Goal: Task Accomplishment & Management: Manage account settings

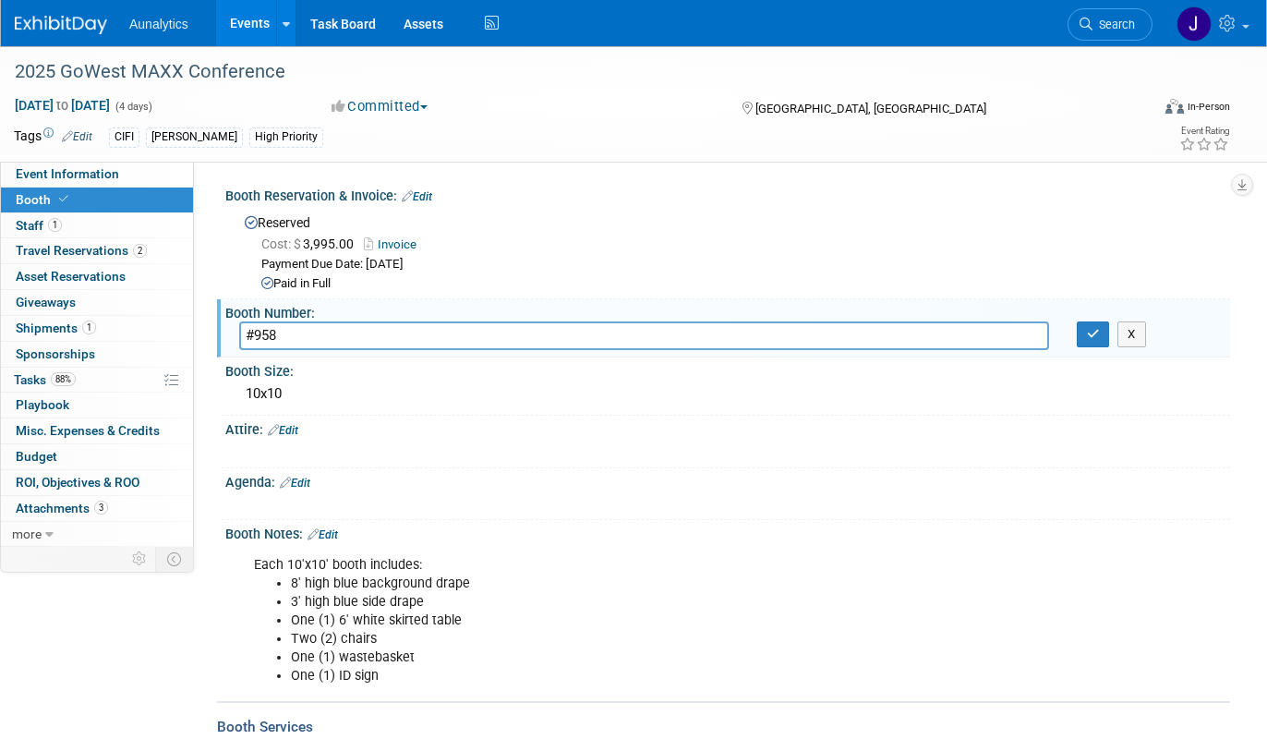
click at [1111, 342] on div "X" at bounding box center [1145, 334] width 139 height 26
click at [1096, 342] on button "button" at bounding box center [1092, 334] width 33 height 26
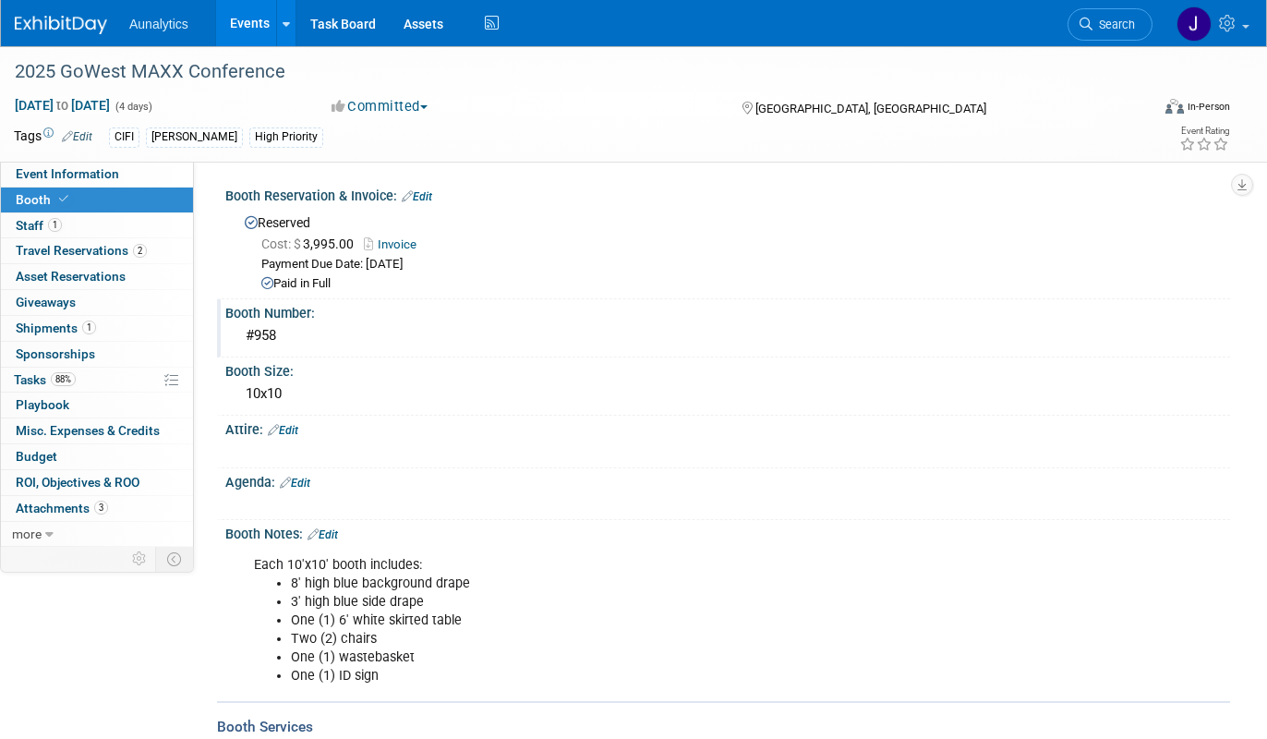
click at [244, 16] on link "Events" at bounding box center [249, 23] width 67 height 46
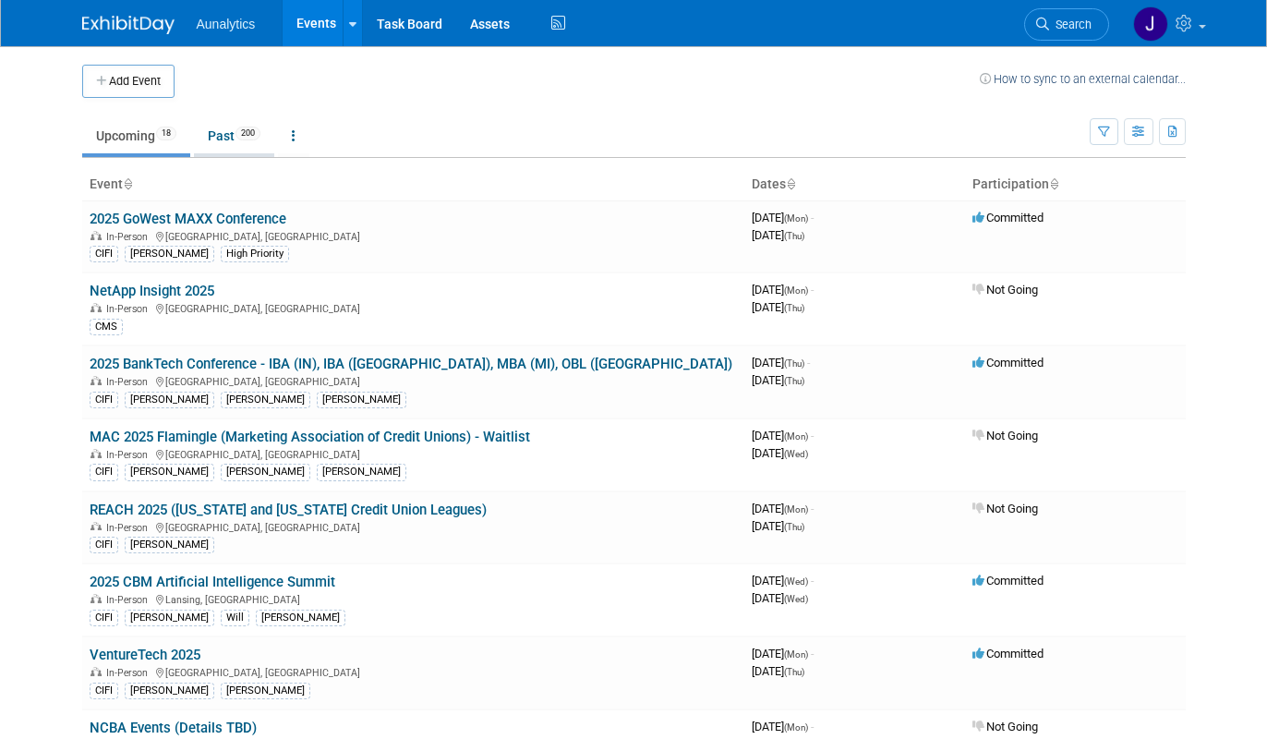
click at [240, 136] on link "Past 200" at bounding box center [234, 135] width 80 height 35
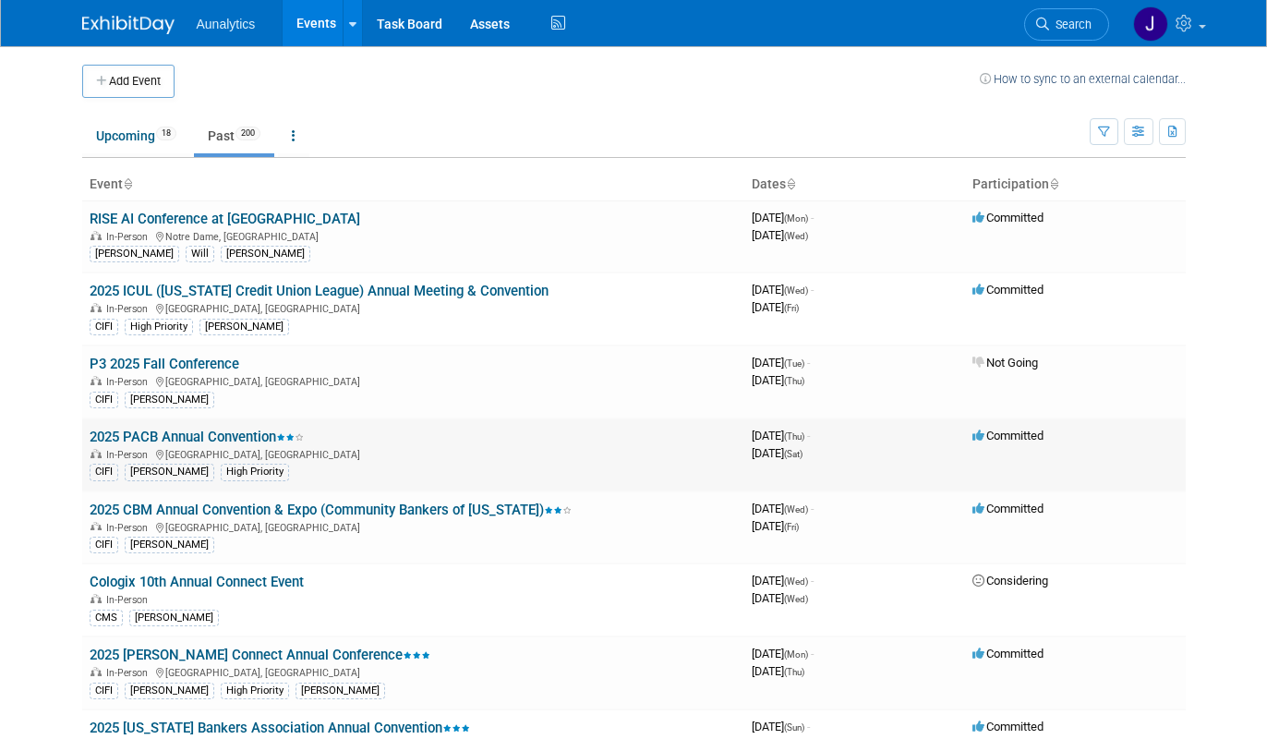
click at [164, 438] on link "2025 PACB Annual Convention" at bounding box center [197, 436] width 214 height 17
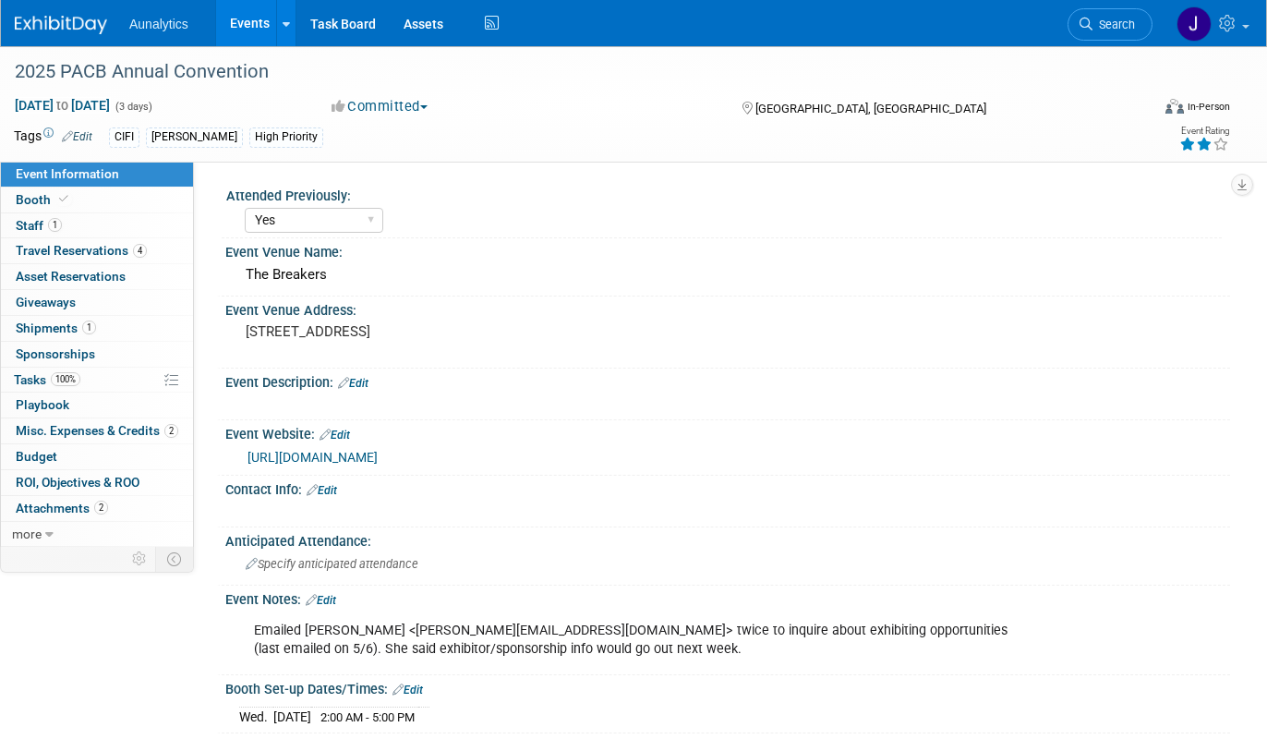
select select "Yes"
click at [101, 193] on link "Booth" at bounding box center [97, 199] width 192 height 25
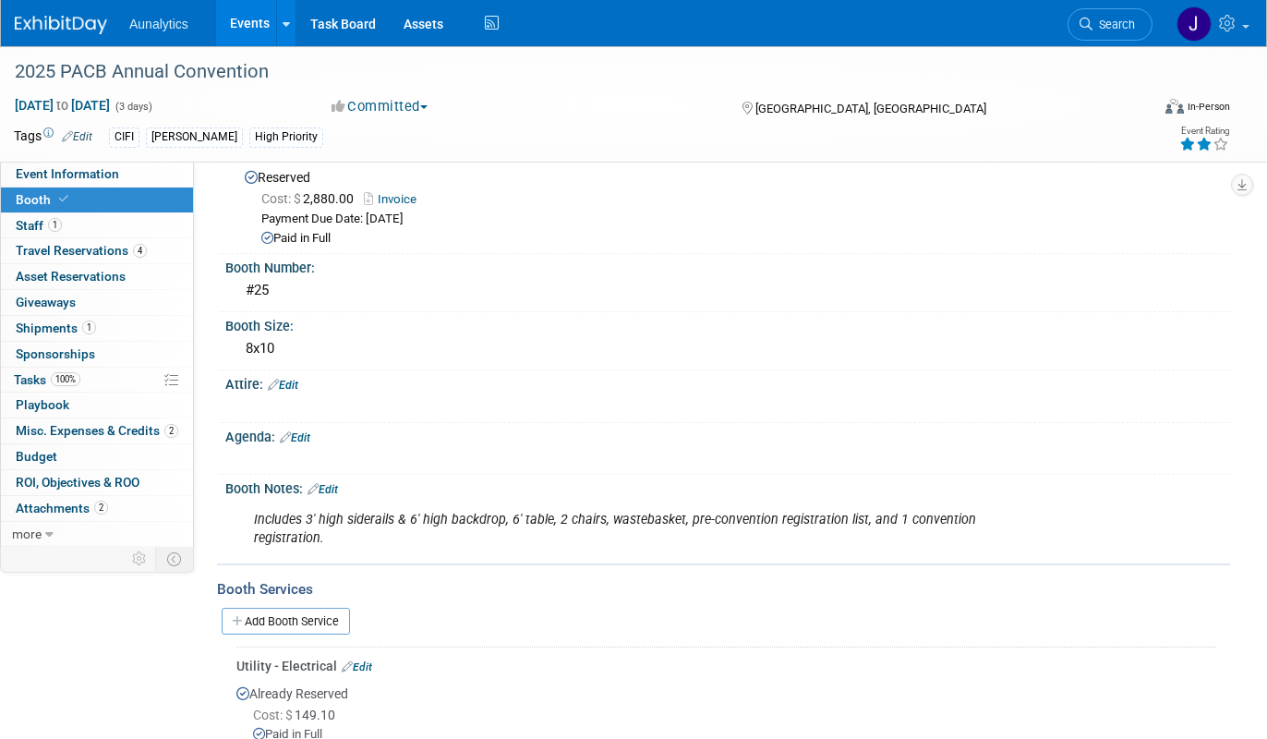
scroll to position [48, 0]
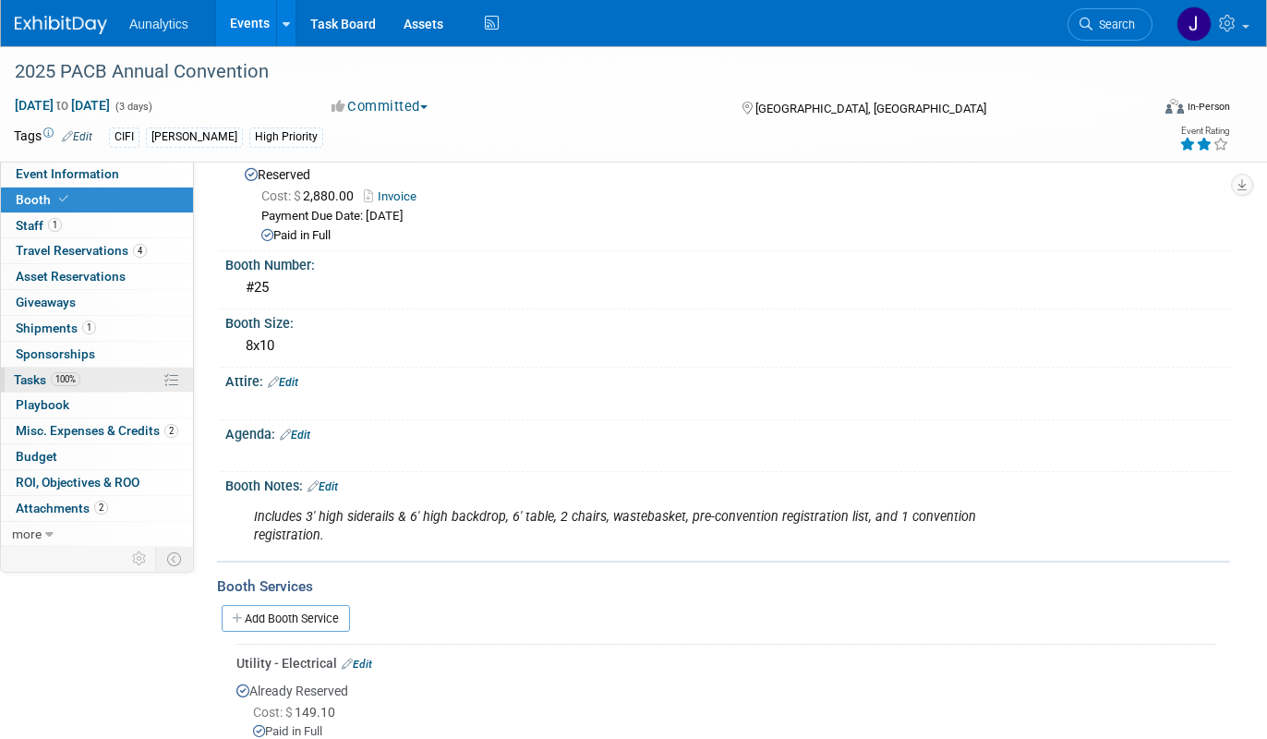
click at [87, 378] on link "100% Tasks 100%" at bounding box center [97, 379] width 192 height 25
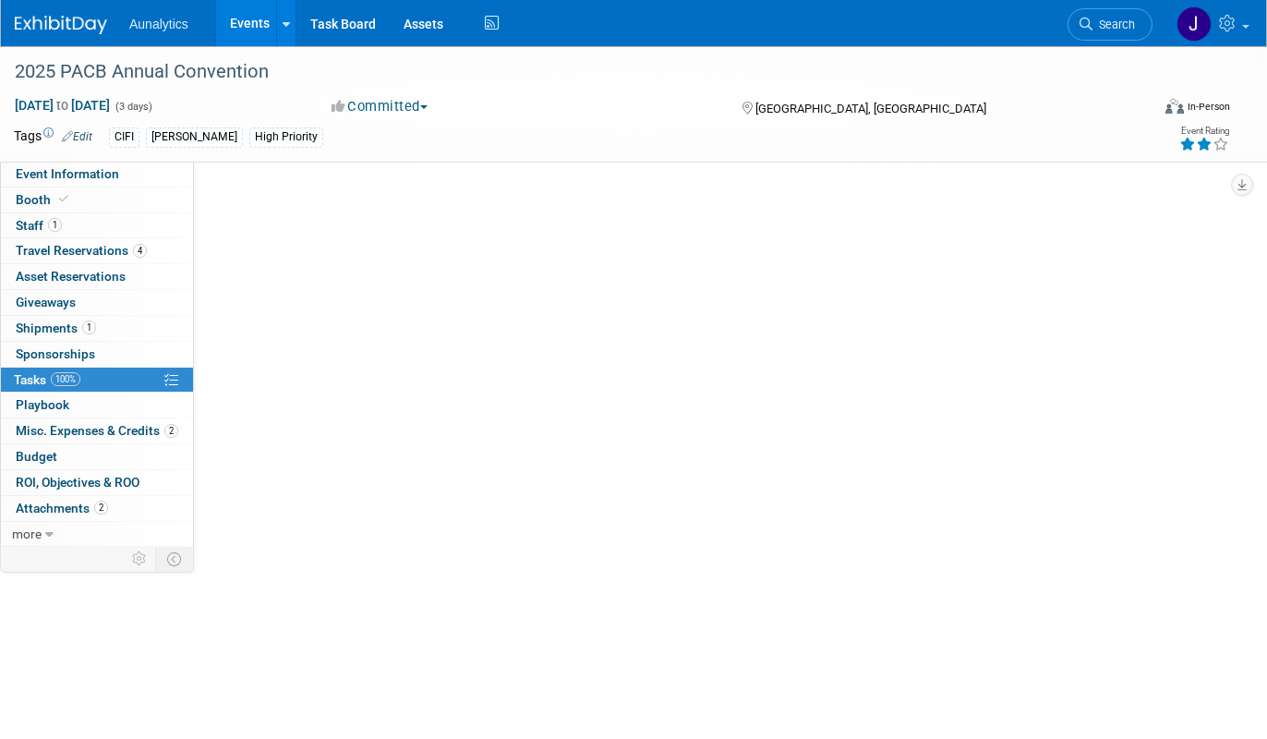
scroll to position [0, 0]
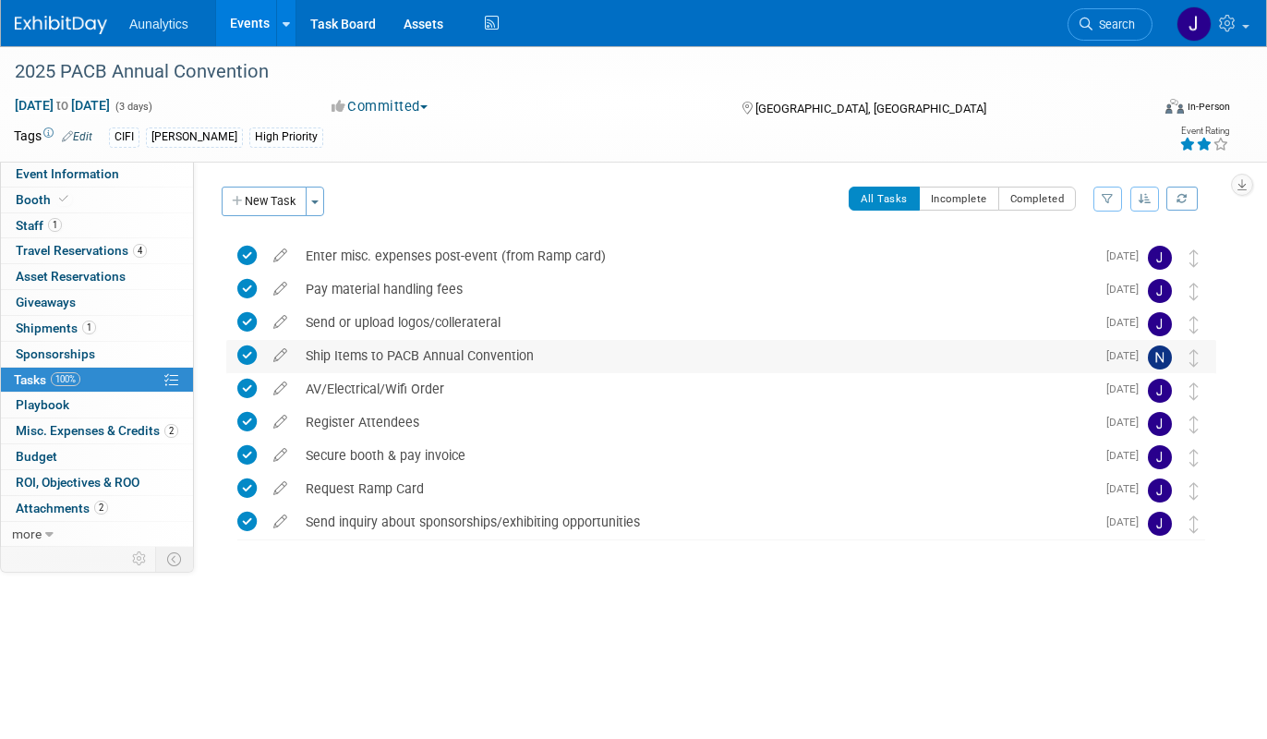
click at [463, 356] on div "Ship Items to PACB Annual Convention" at bounding box center [695, 355] width 799 height 31
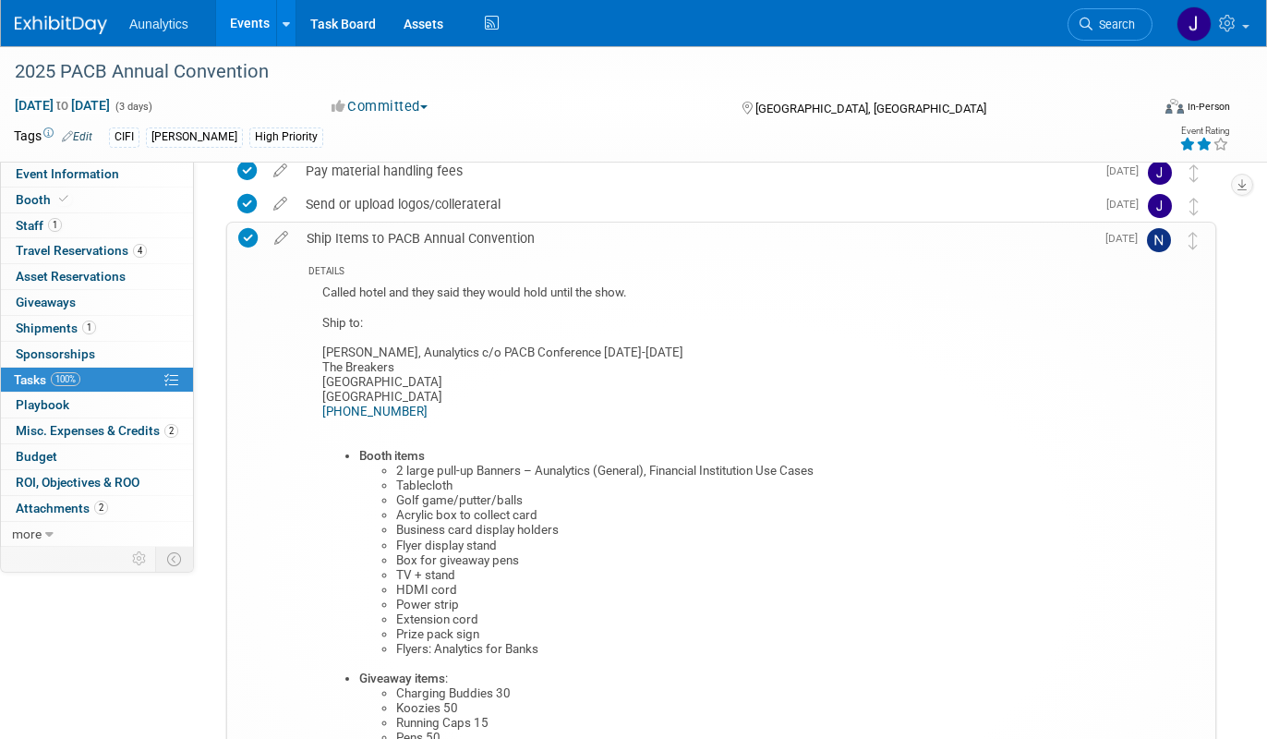
scroll to position [225, 0]
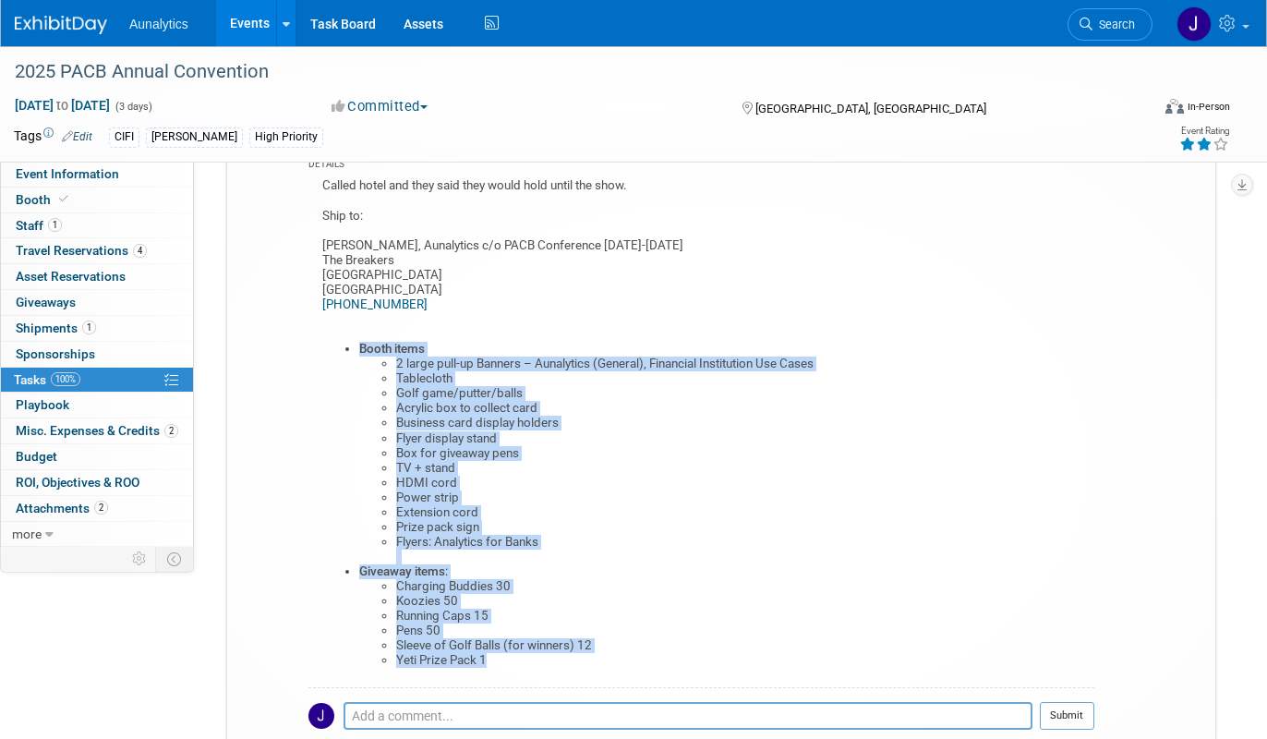
drag, startPoint x: 340, startPoint y: 342, endPoint x: 538, endPoint y: 676, distance: 388.7
click at [538, 676] on div "Called hotel and they said they would hold until the show. Ship to: Brad Thien,…" at bounding box center [701, 430] width 786 height 512
copy ul "Booth items 2 large pull-up Banners – Aunalytics (General), Financial Instituti…"
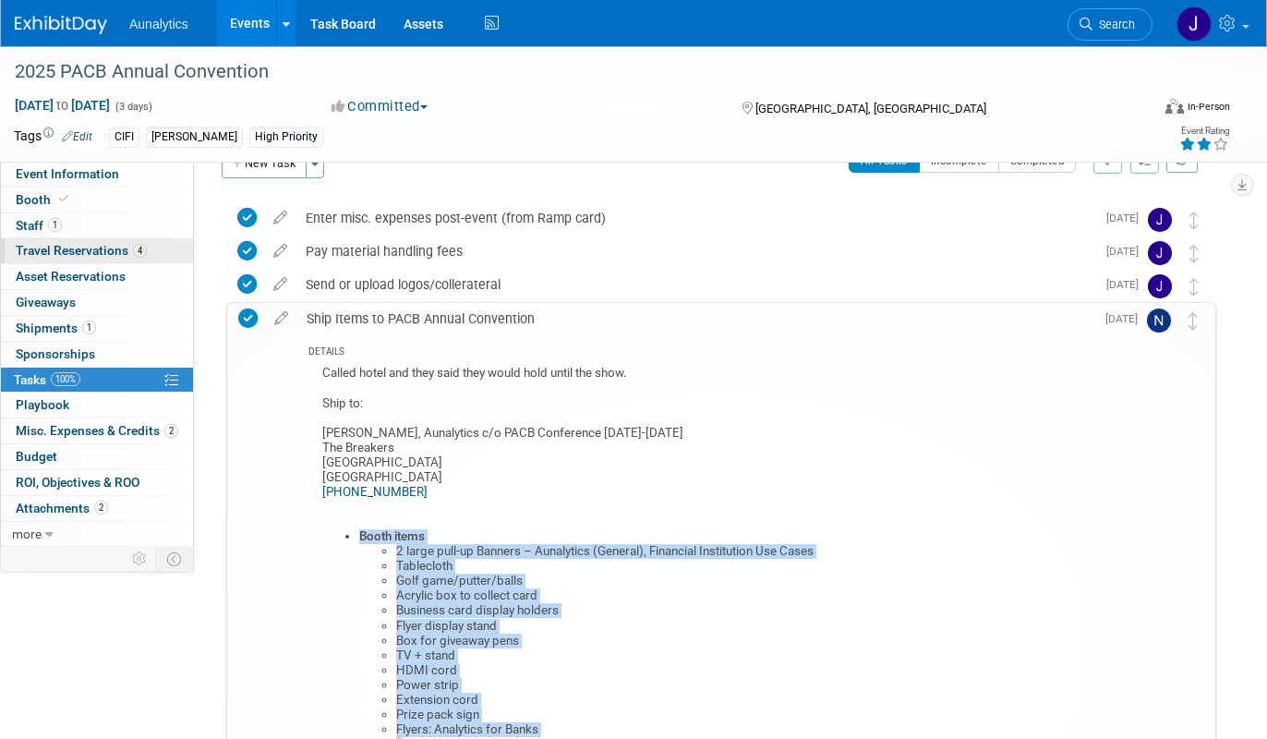
scroll to position [0, 0]
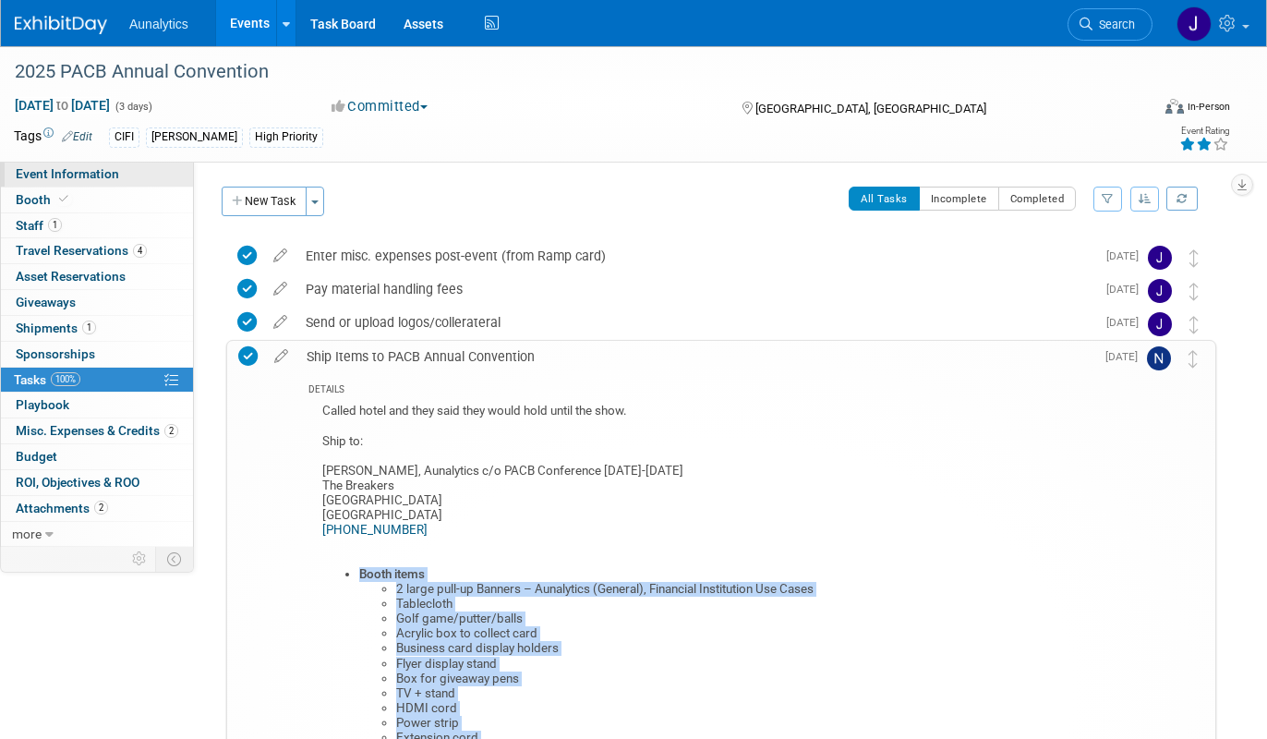
click at [93, 170] on span "Event Information" at bounding box center [67, 173] width 103 height 15
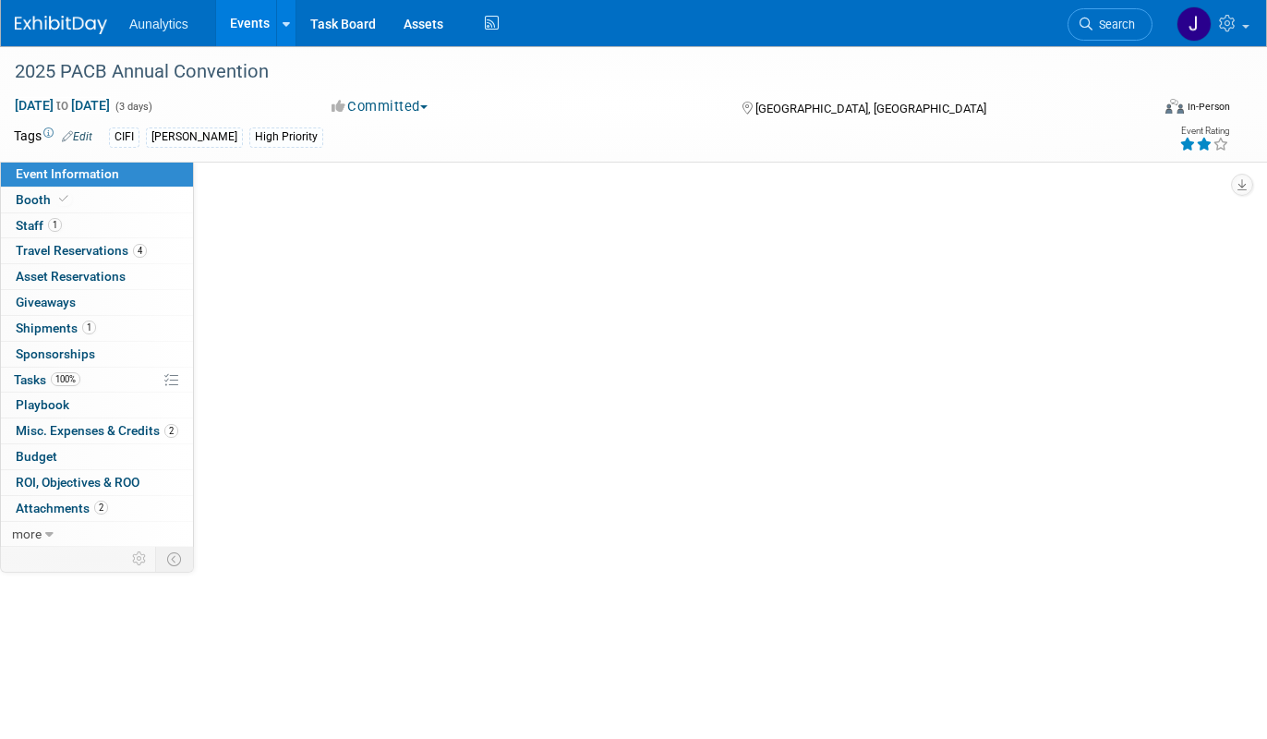
select select "Yes"
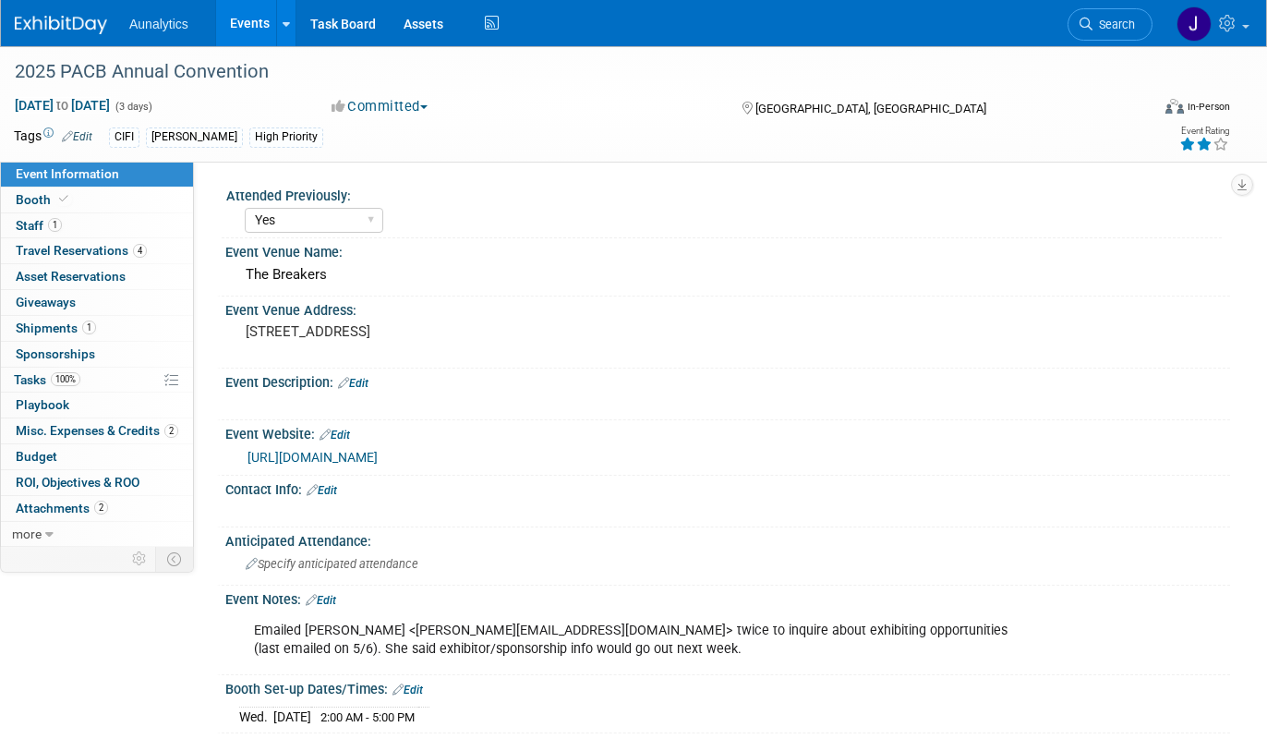
click at [242, 28] on link "Events" at bounding box center [249, 23] width 67 height 46
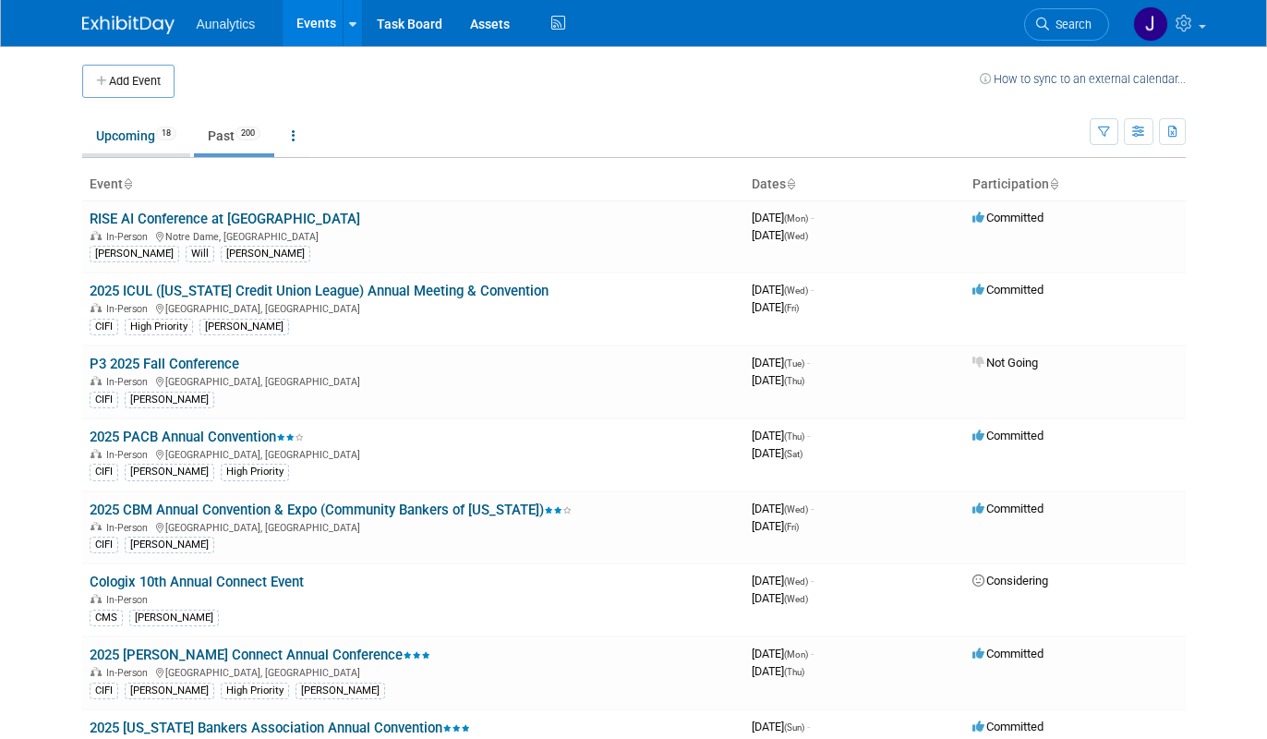
click at [153, 135] on link "Upcoming 18" at bounding box center [136, 135] width 108 height 35
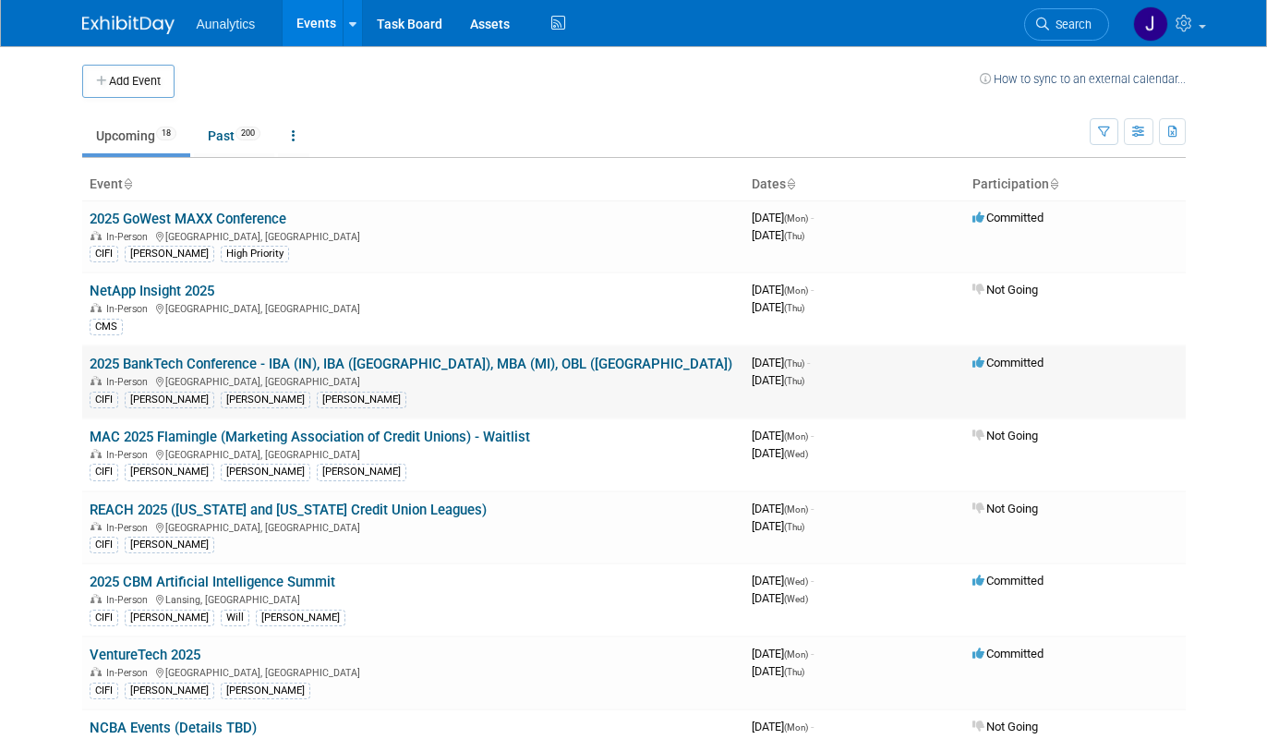
click at [165, 358] on link "2025 BankTech Conference - IBA (IN), IBA ([GEOGRAPHIC_DATA]), MBA (MI), OBL ([G…" at bounding box center [411, 363] width 643 height 17
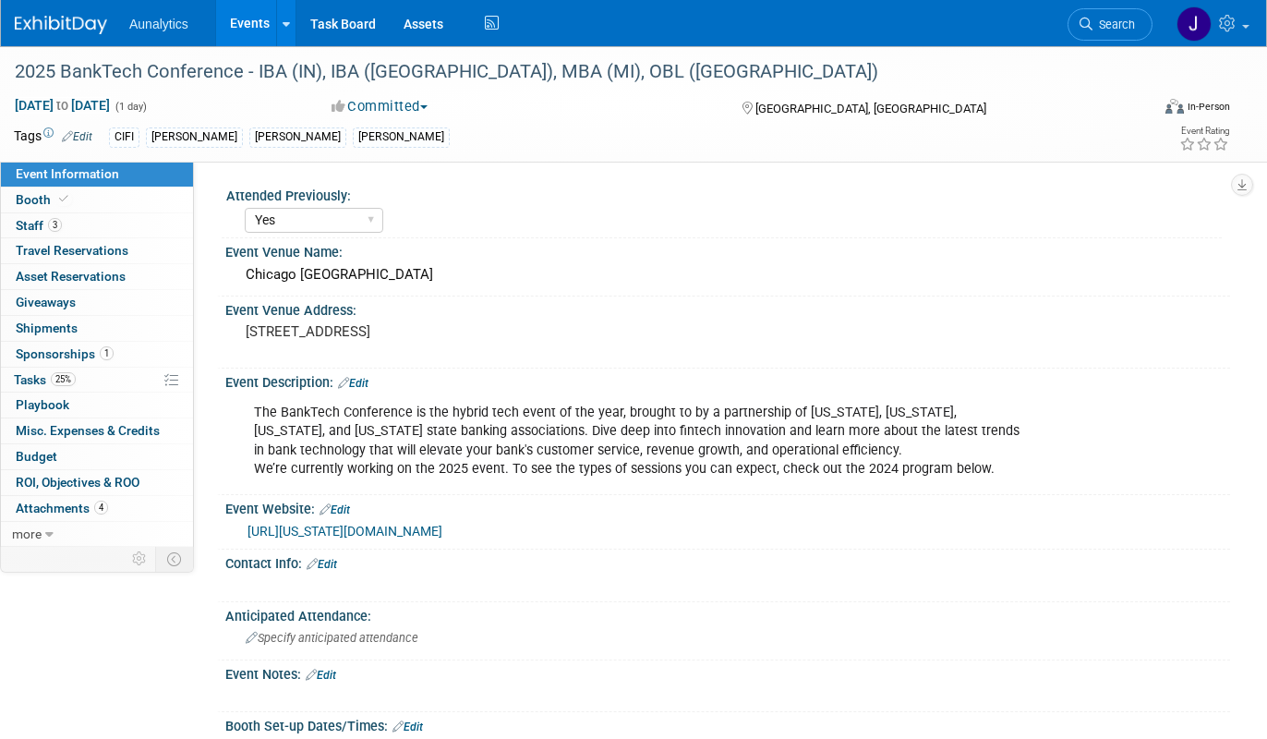
select select "Yes"
select select "Submitted"
click at [62, 384] on span "25%" at bounding box center [63, 379] width 25 height 14
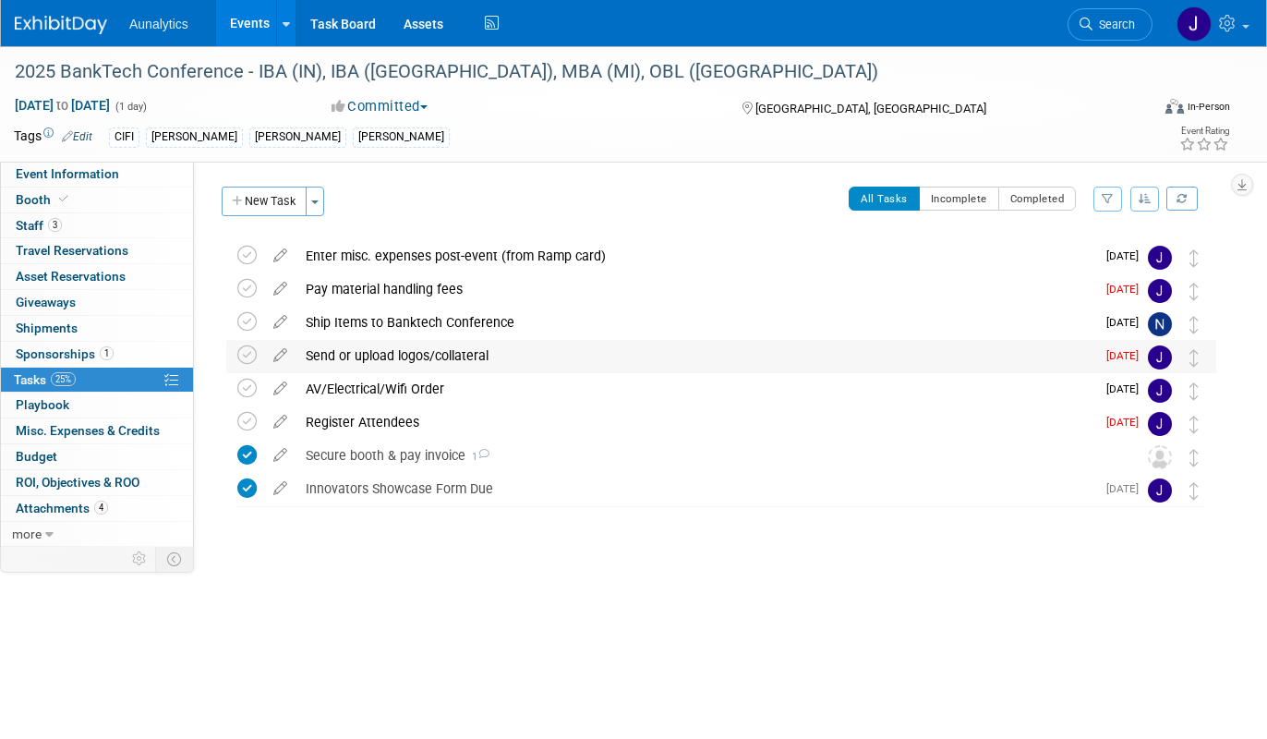
click at [434, 354] on div "Send or upload logos/collateral" at bounding box center [695, 355] width 799 height 31
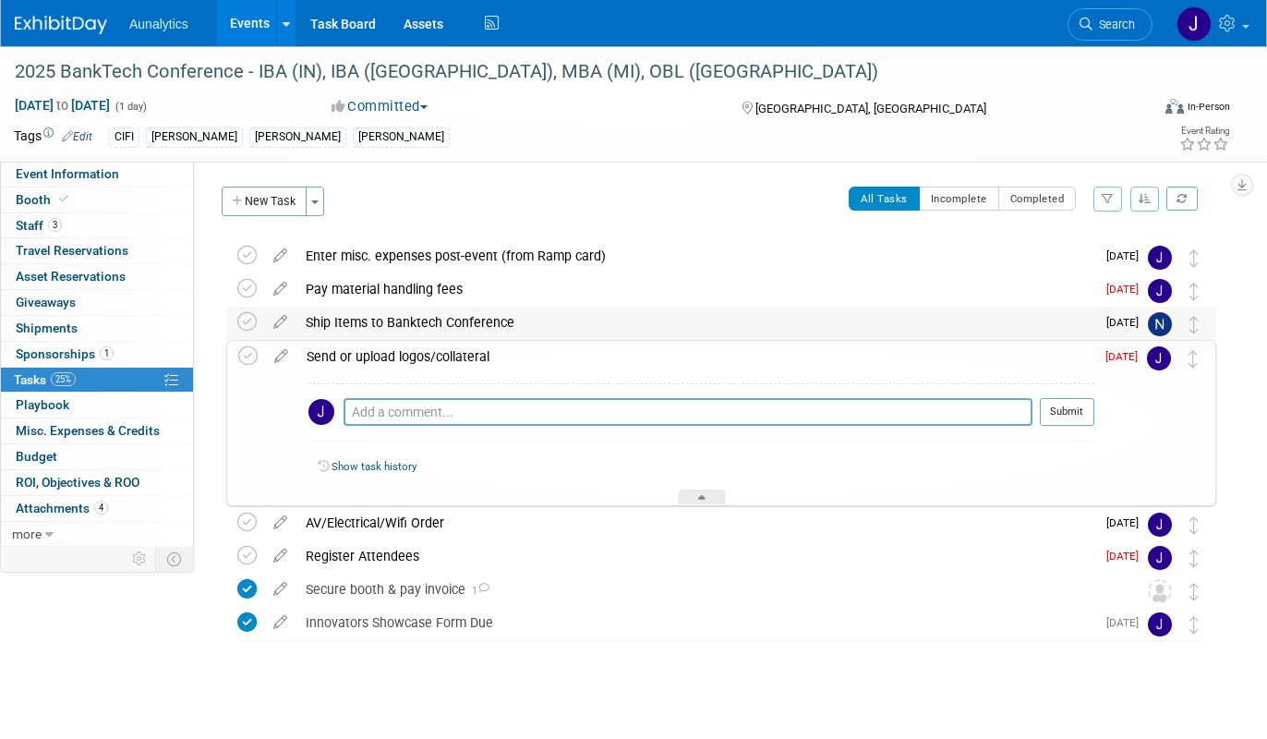
click at [441, 322] on div "Ship Items to Banktech Conference" at bounding box center [695, 321] width 799 height 31
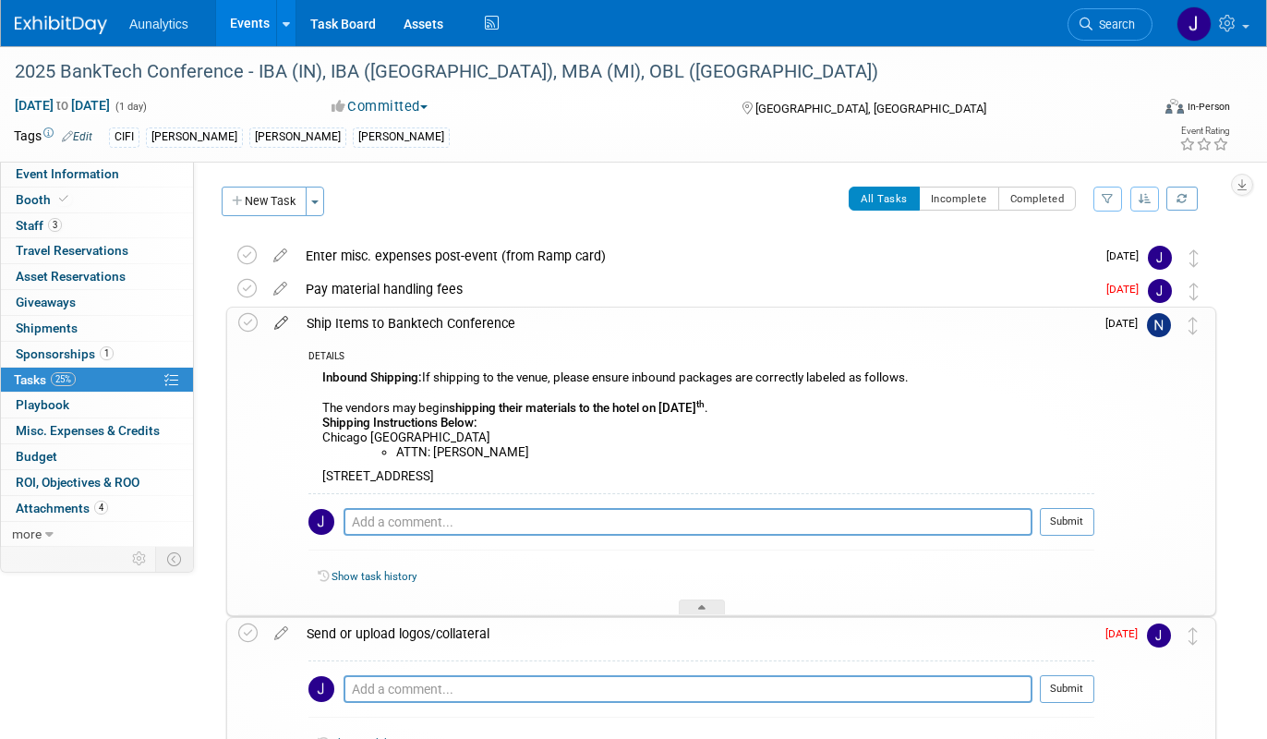
click at [282, 318] on icon at bounding box center [281, 318] width 32 height 23
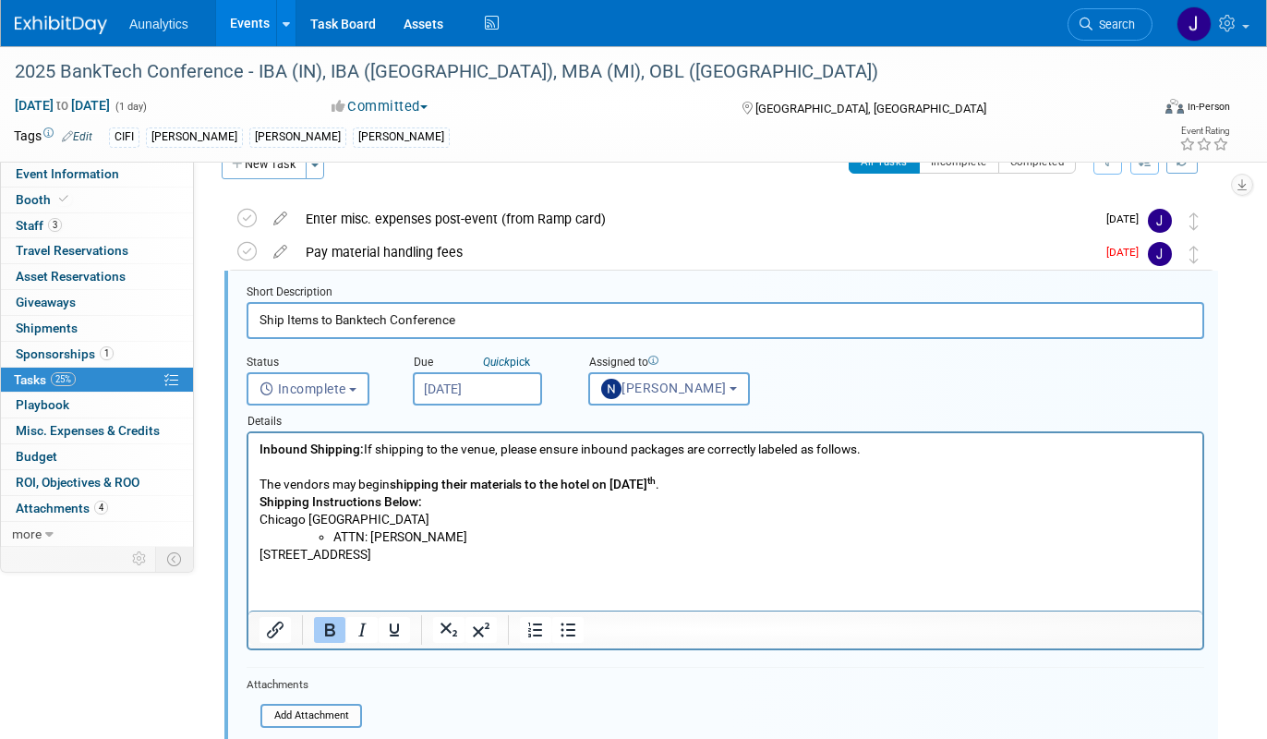
click at [574, 564] on html "Inbound Shipping: If shipping to the venue, please ensure inbound packages are …" at bounding box center [725, 498] width 954 height 131
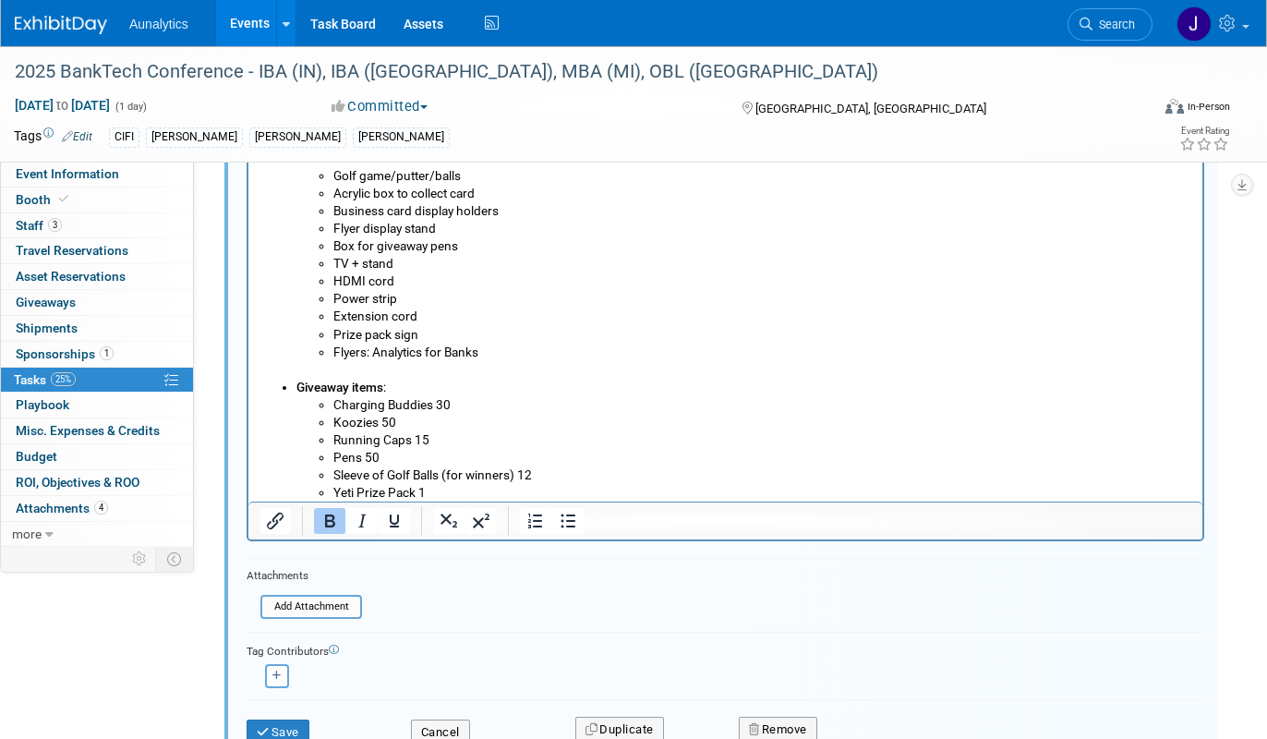
scroll to position [454, 0]
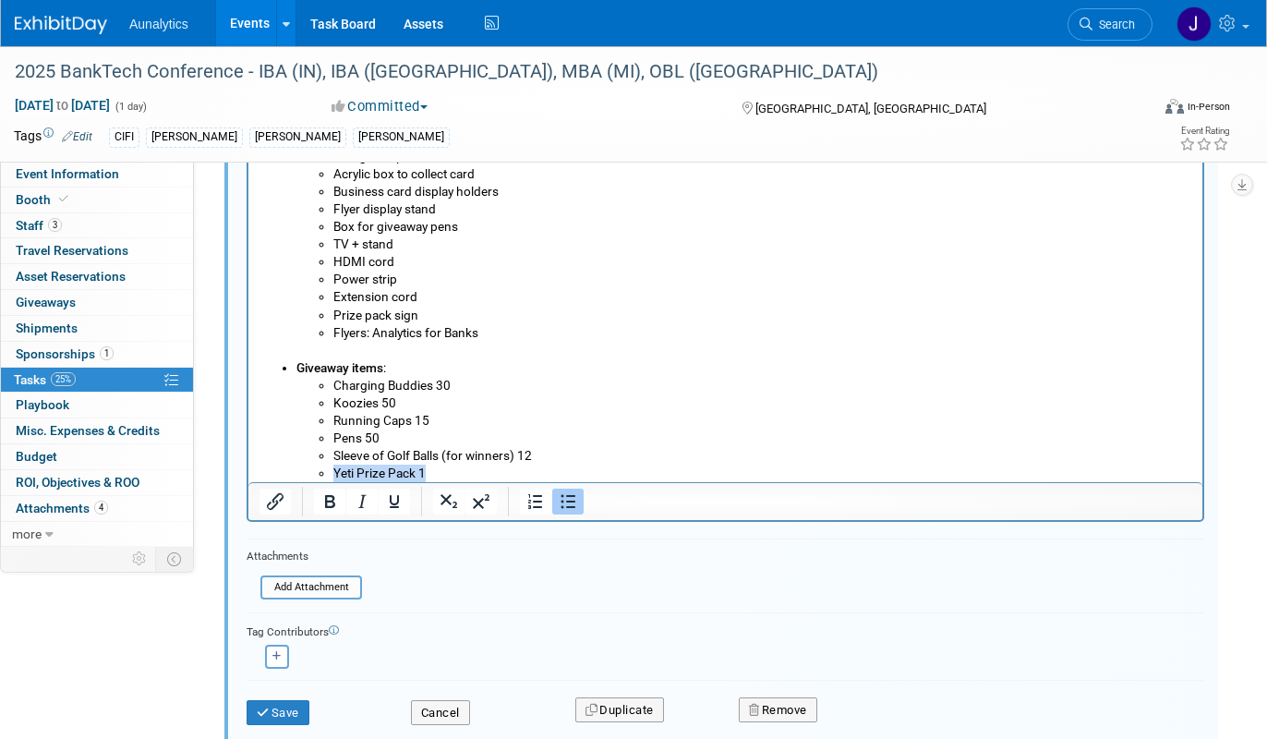
drag, startPoint x: 451, startPoint y: 472, endPoint x: 277, endPoint y: 468, distance: 174.5
click at [277, 468] on ul "Booth items 2 large pull-up Banners – Aunalytics (General), Financial Instituti…" at bounding box center [725, 289] width 932 height 388
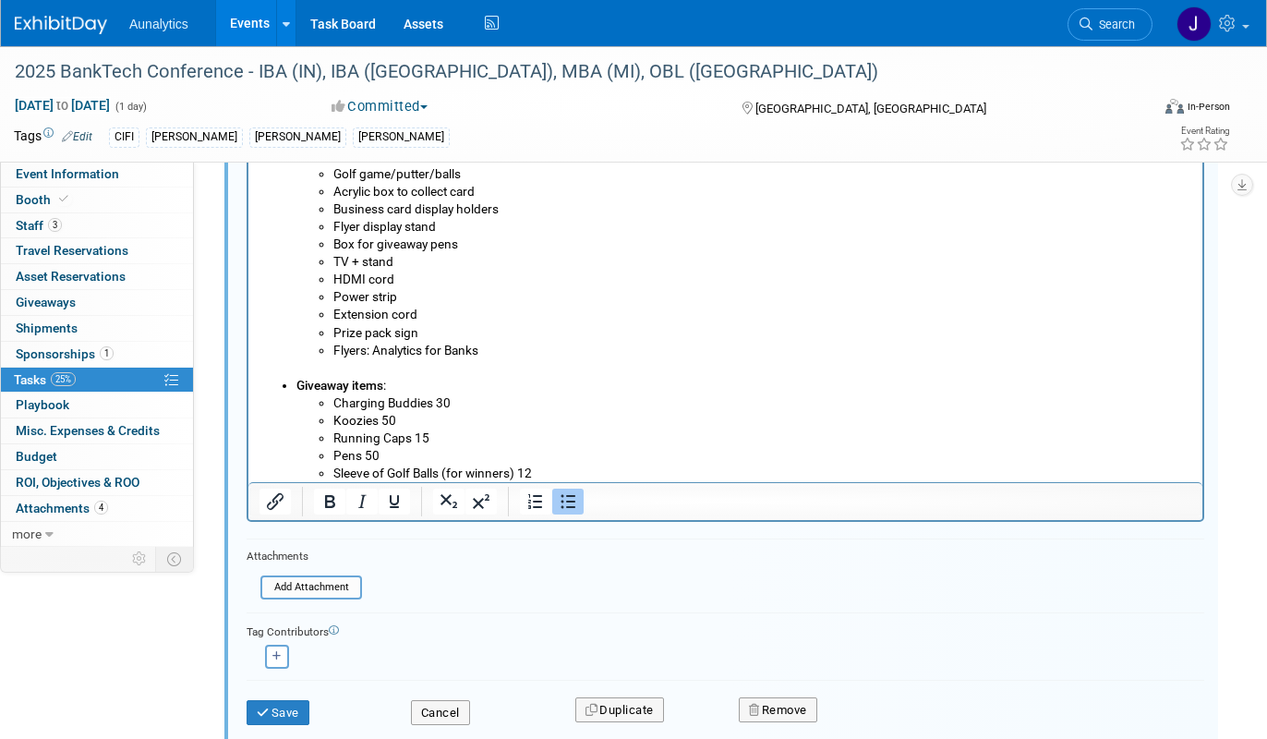
scroll to position [52, 0]
click at [266, 716] on icon "submit" at bounding box center [264, 712] width 15 height 12
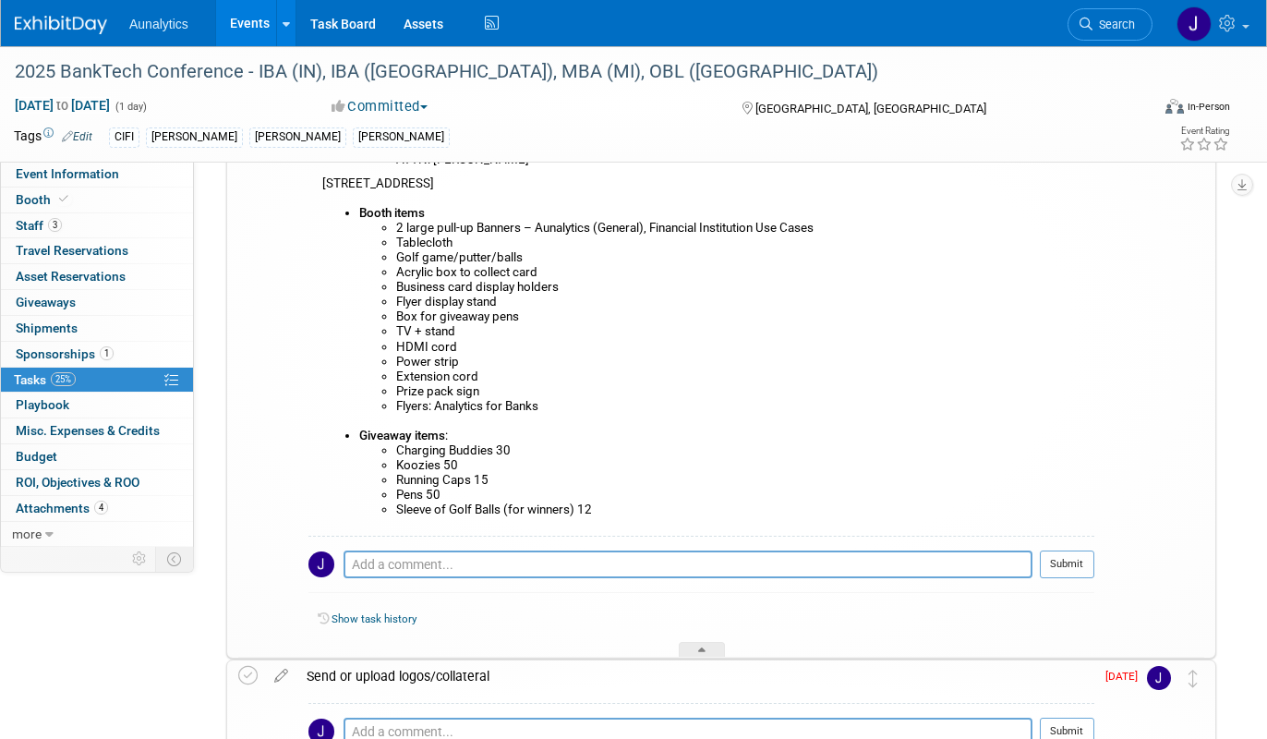
scroll to position [290, 0]
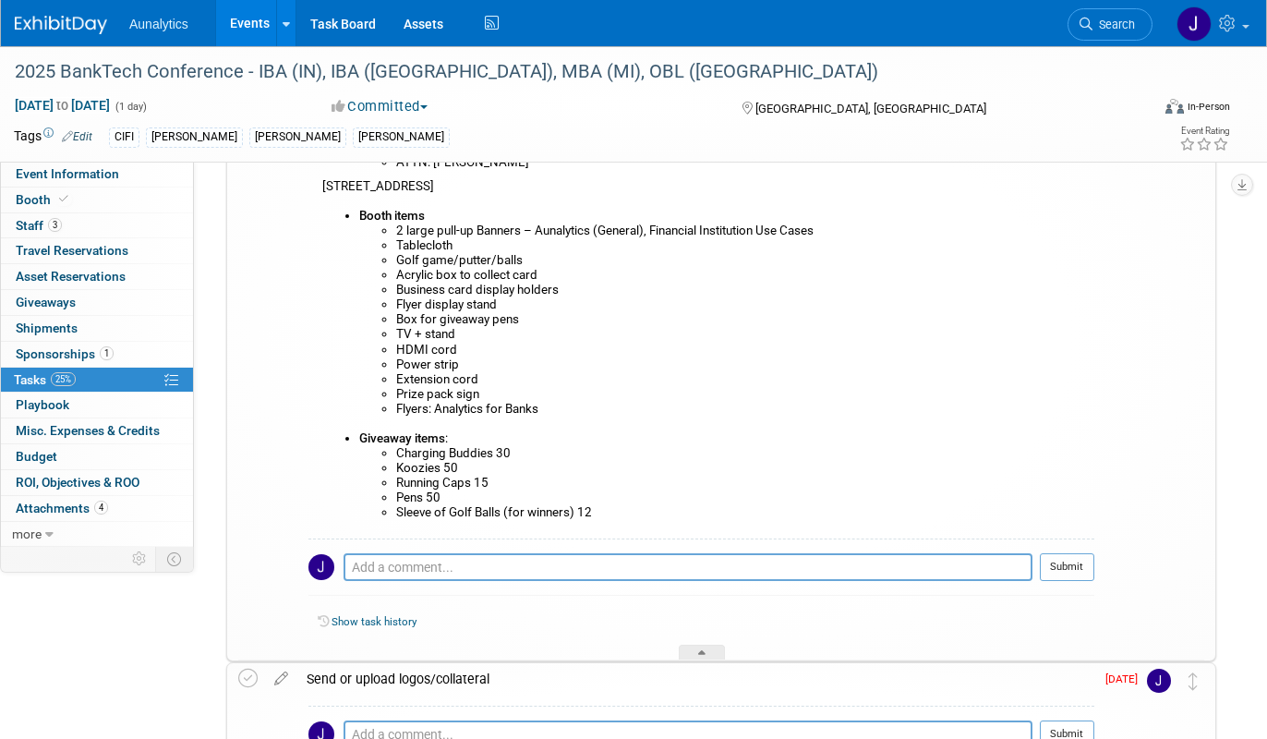
click at [264, 22] on link "Events" at bounding box center [249, 23] width 67 height 46
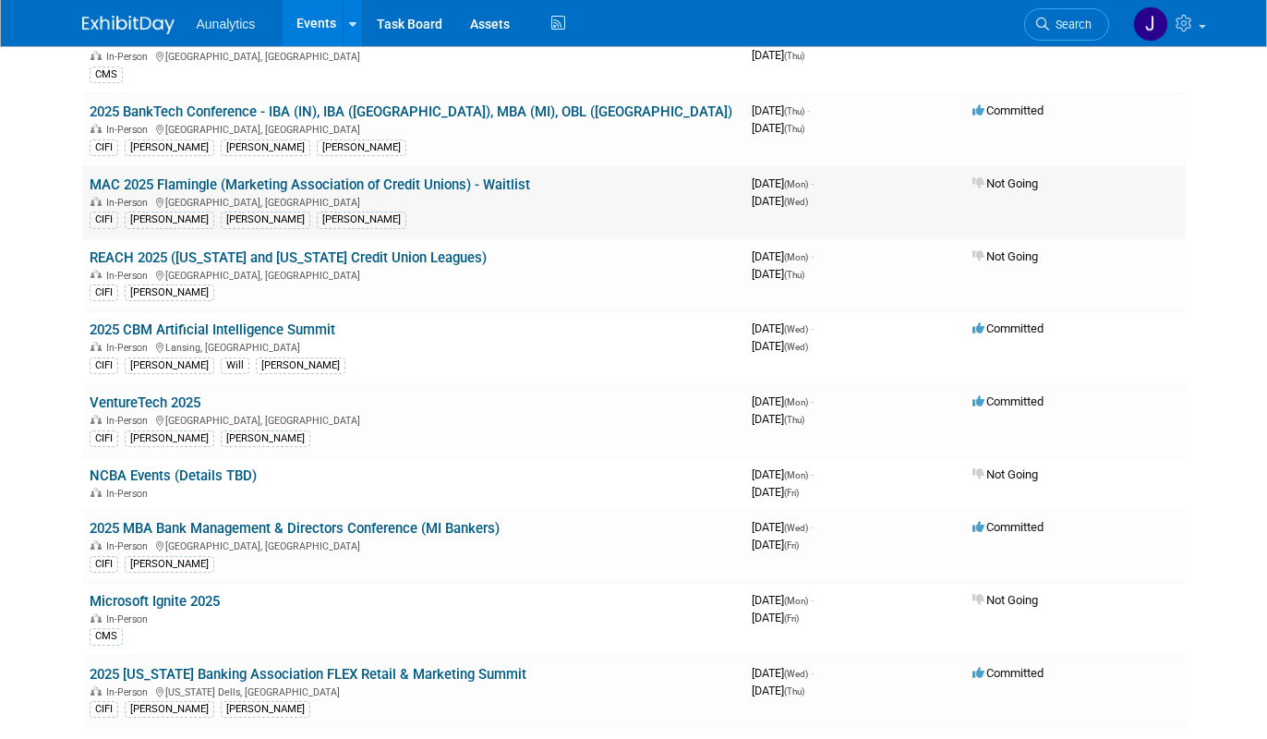
scroll to position [351, 0]
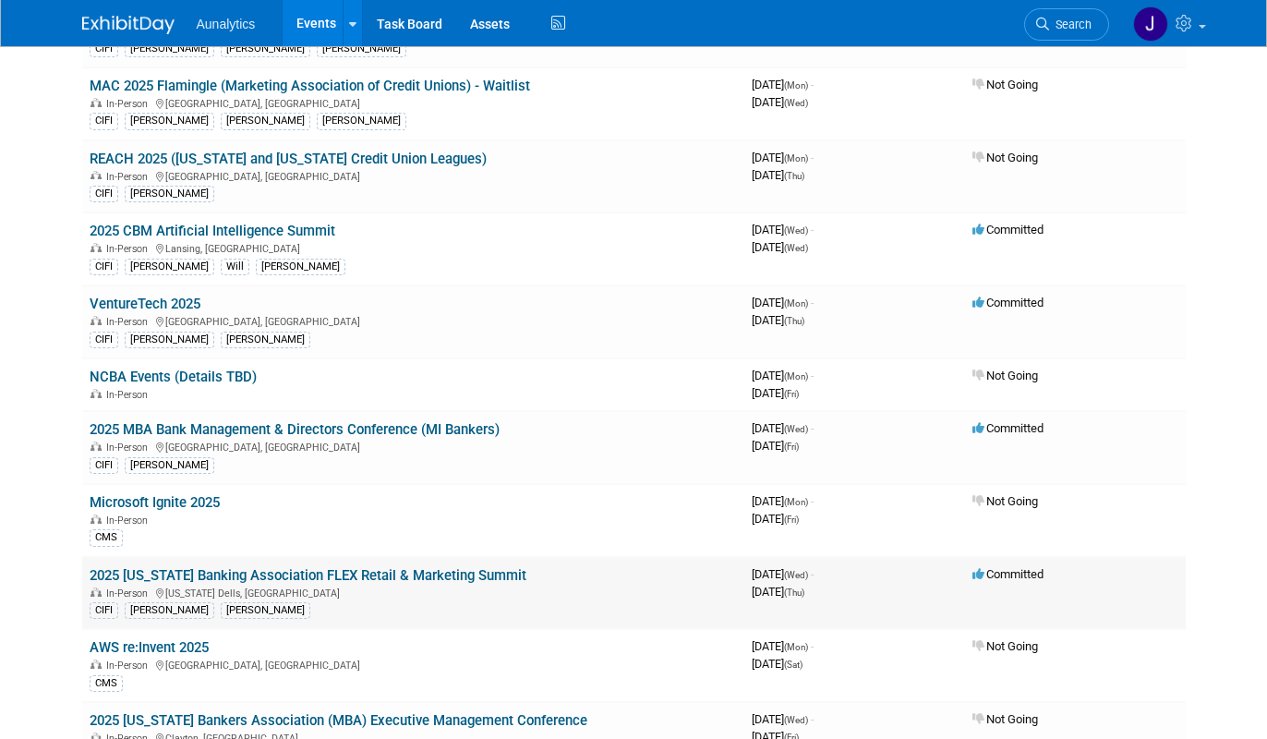
click at [294, 579] on link "2025 [US_STATE] Banking Association FLEX Retail & Marketing Summit" at bounding box center [308, 575] width 437 height 17
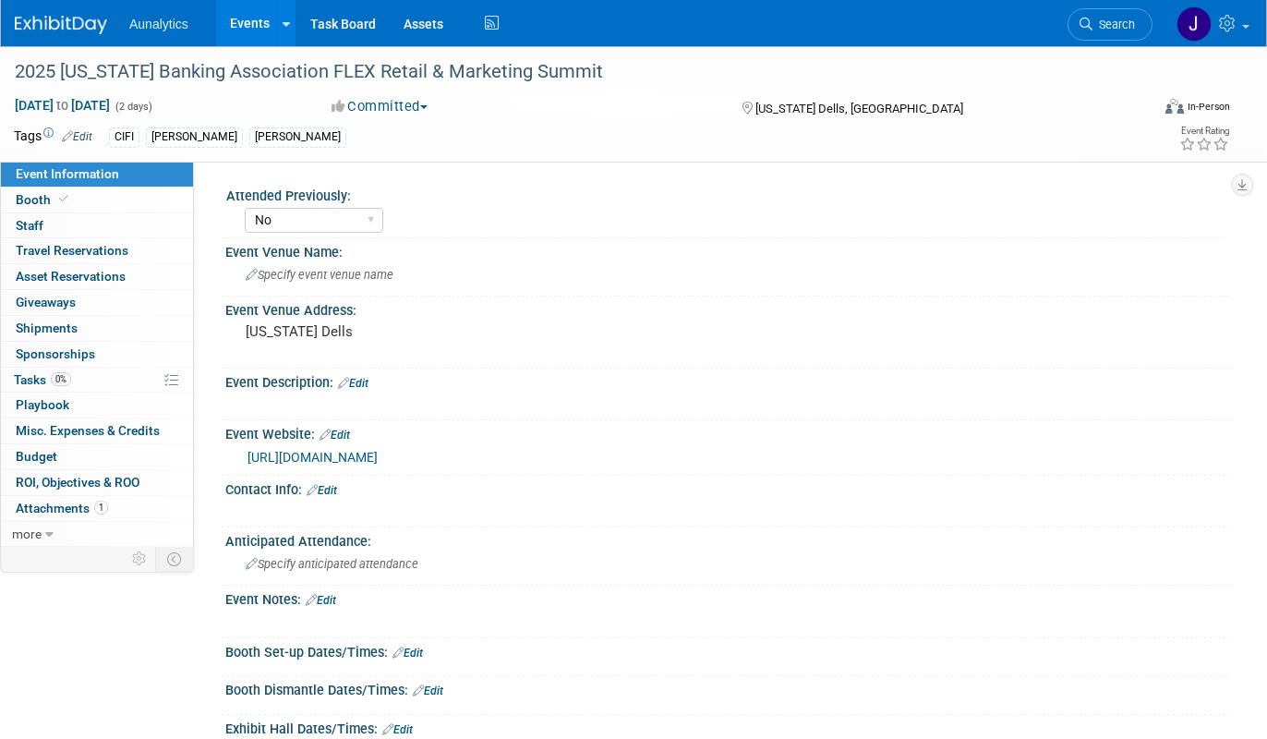
select select "No"
select select "Accepted"
click at [72, 387] on link "0% Tasks 0%" at bounding box center [97, 379] width 192 height 25
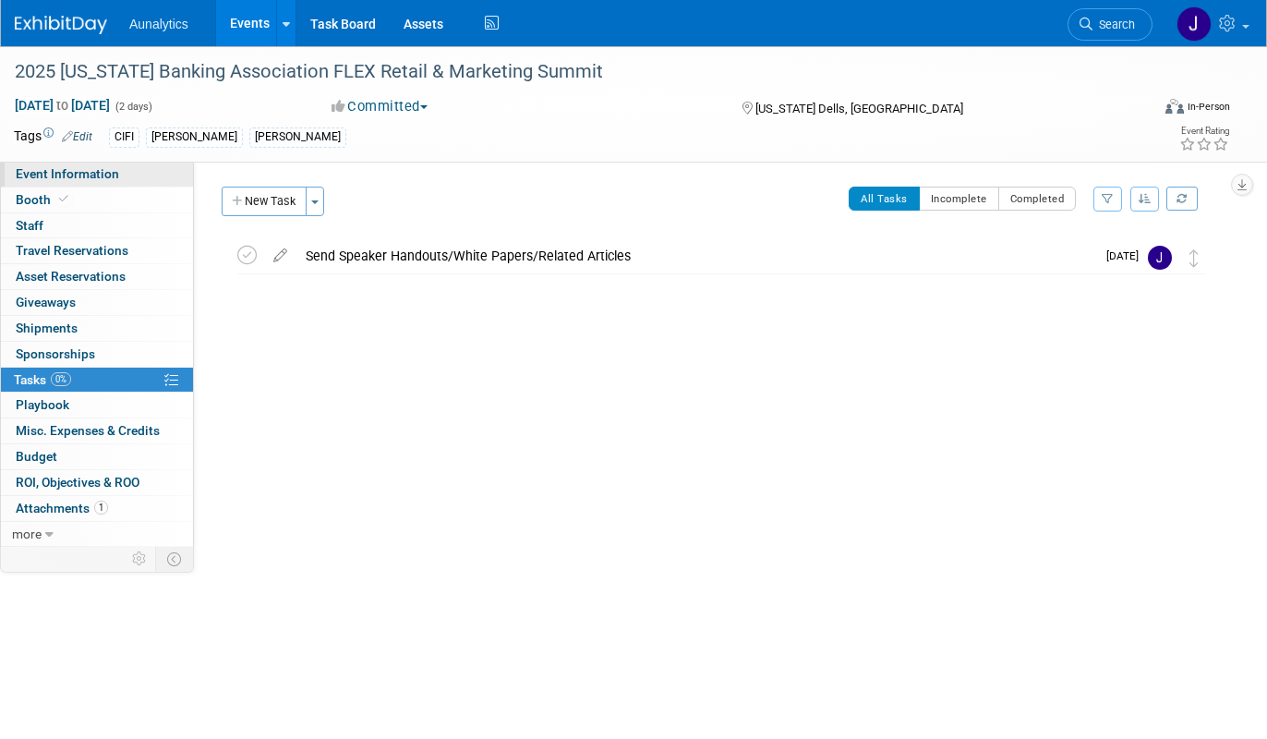
click at [71, 177] on span "Event Information" at bounding box center [67, 173] width 103 height 15
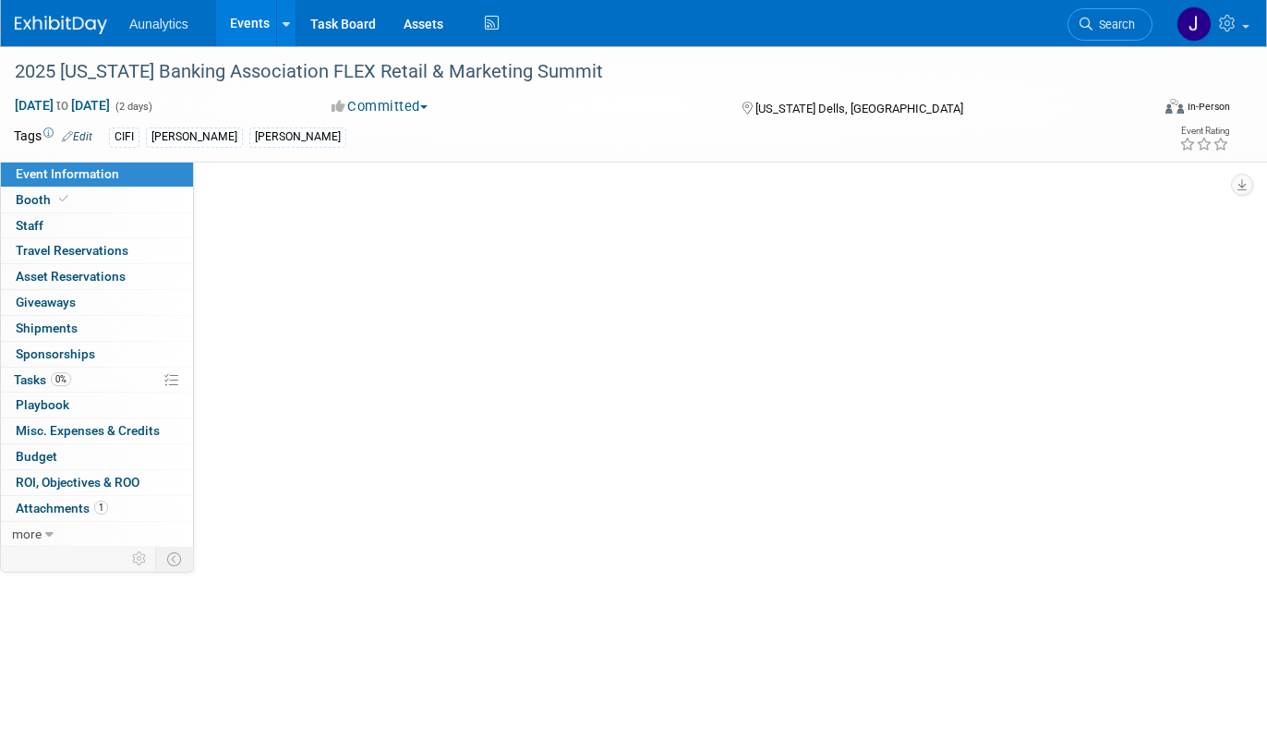
select select "No"
select select "Accepted"
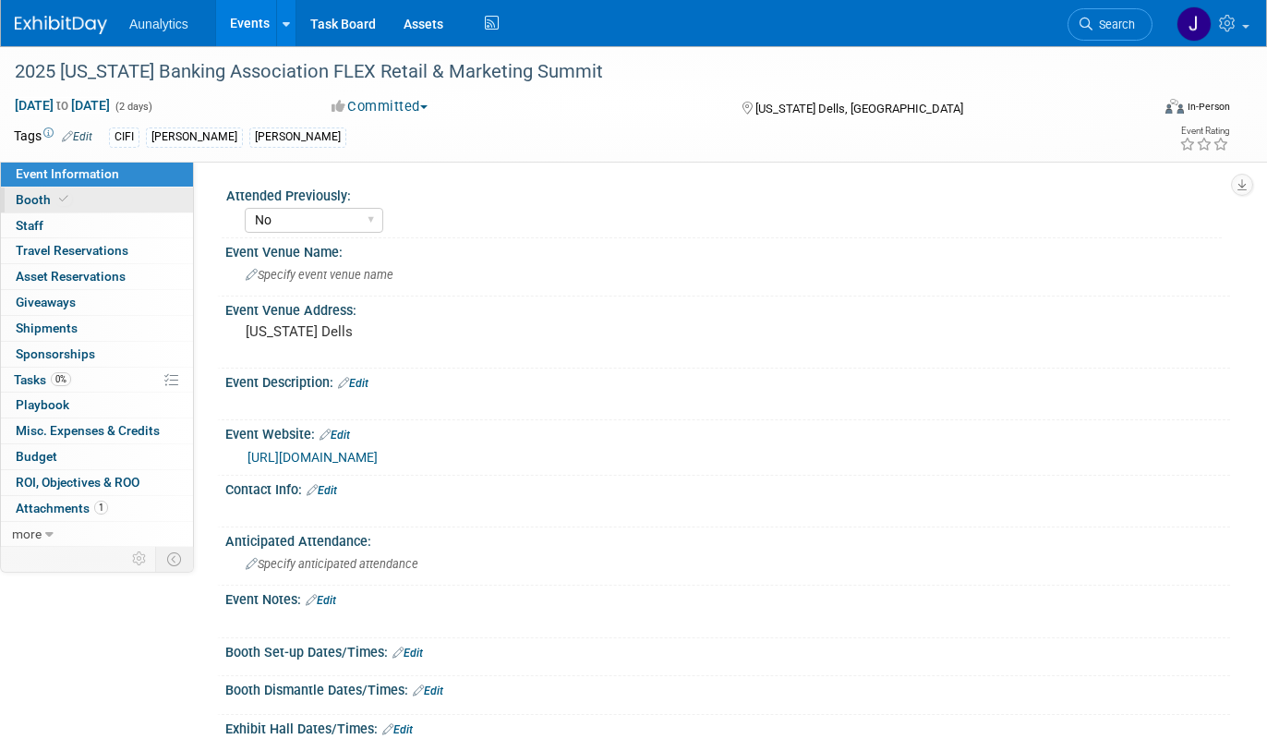
click at [90, 196] on link "Booth" at bounding box center [97, 199] width 192 height 25
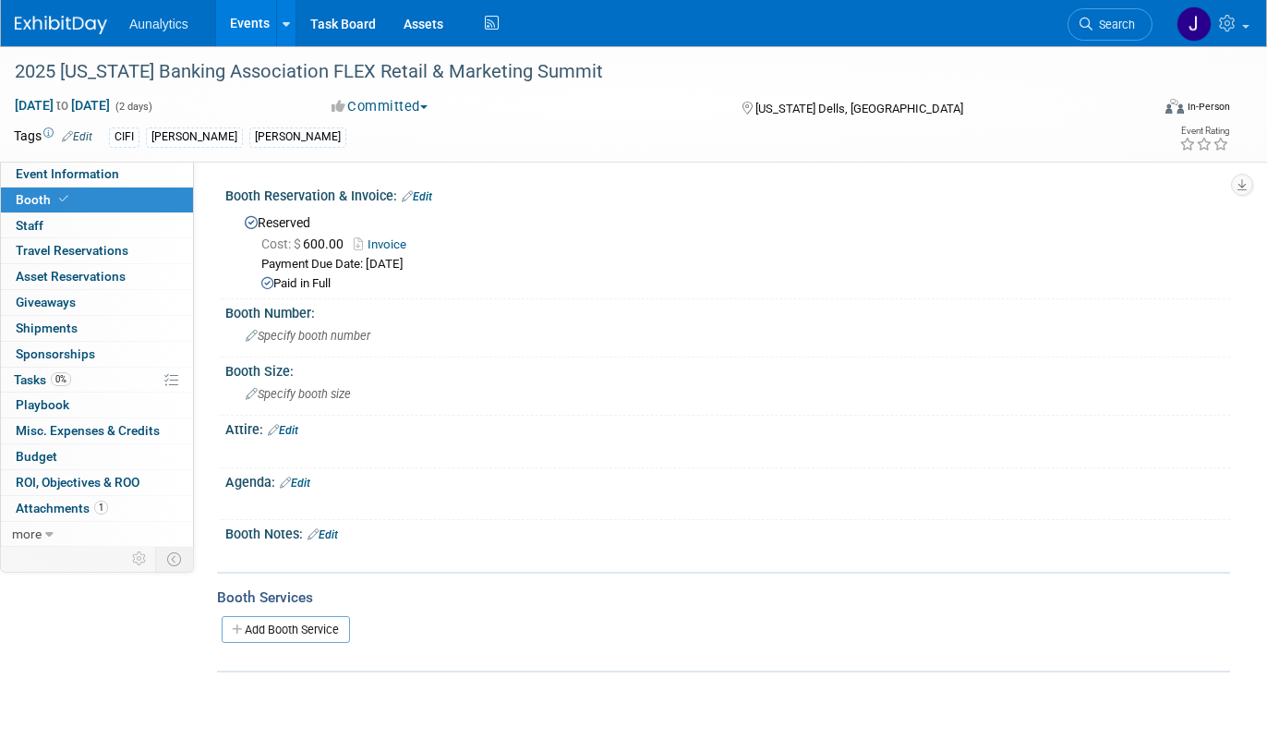
click at [262, 25] on link "Events" at bounding box center [249, 23] width 67 height 46
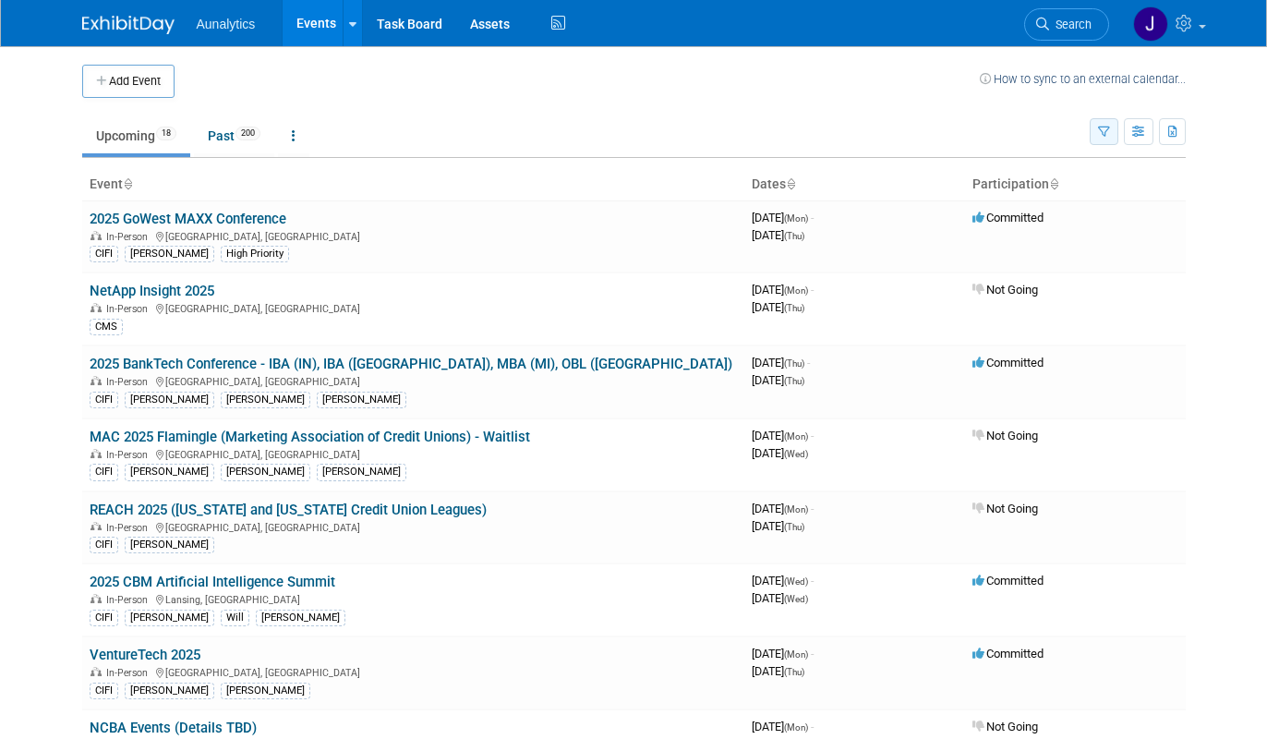
click at [1100, 142] on button "button" at bounding box center [1103, 131] width 29 height 27
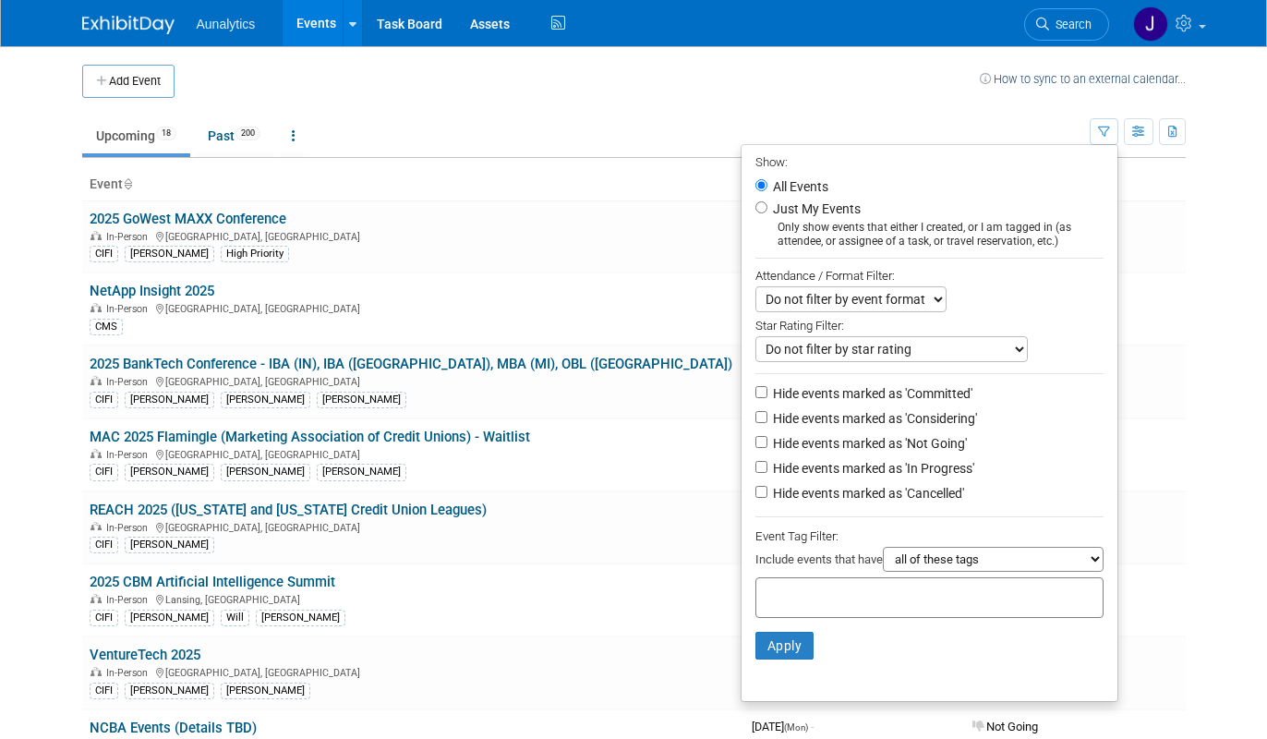
click at [793, 450] on label "Hide events marked as 'Not Going'" at bounding box center [868, 443] width 198 height 18
click at [767, 448] on input "Hide events marked as 'Not Going'" at bounding box center [761, 442] width 12 height 12
checkbox input "true"
click at [787, 655] on button "Apply" at bounding box center [784, 645] width 59 height 28
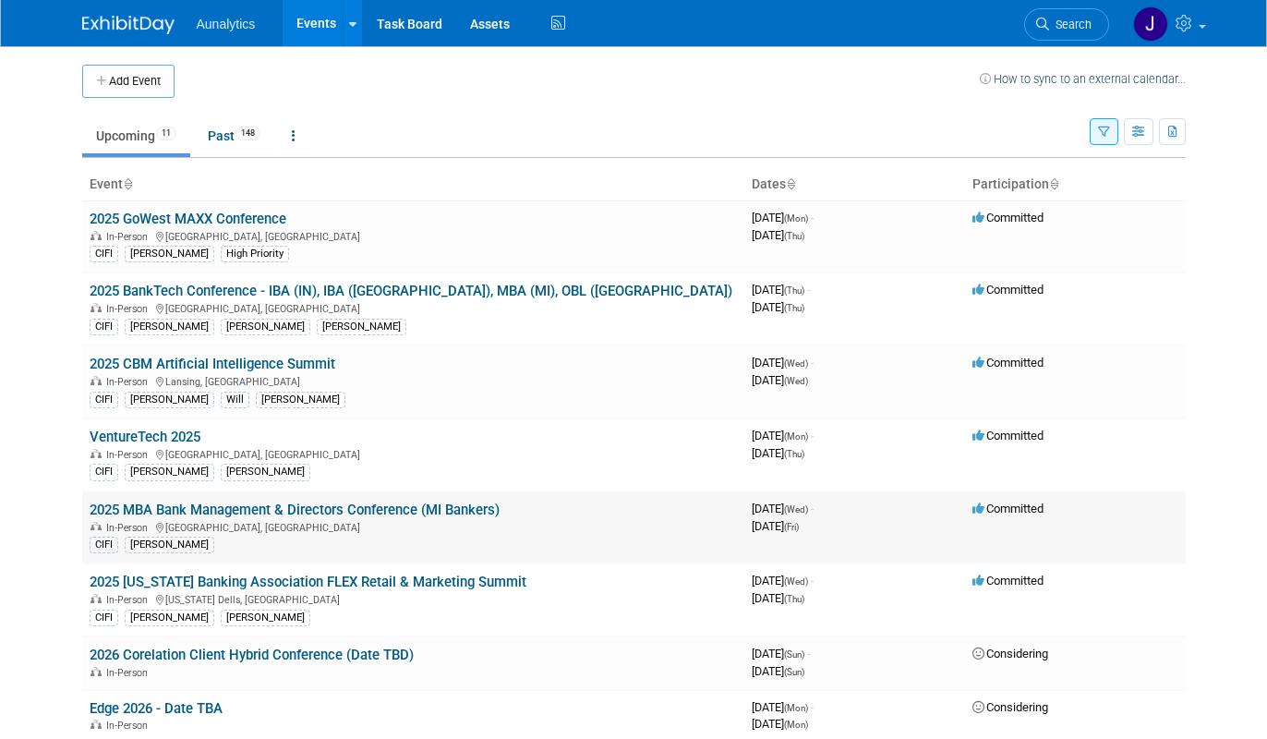
click at [490, 510] on link "2025 MBA Bank Management & Directors Conference (MI Bankers)" at bounding box center [295, 509] width 410 height 17
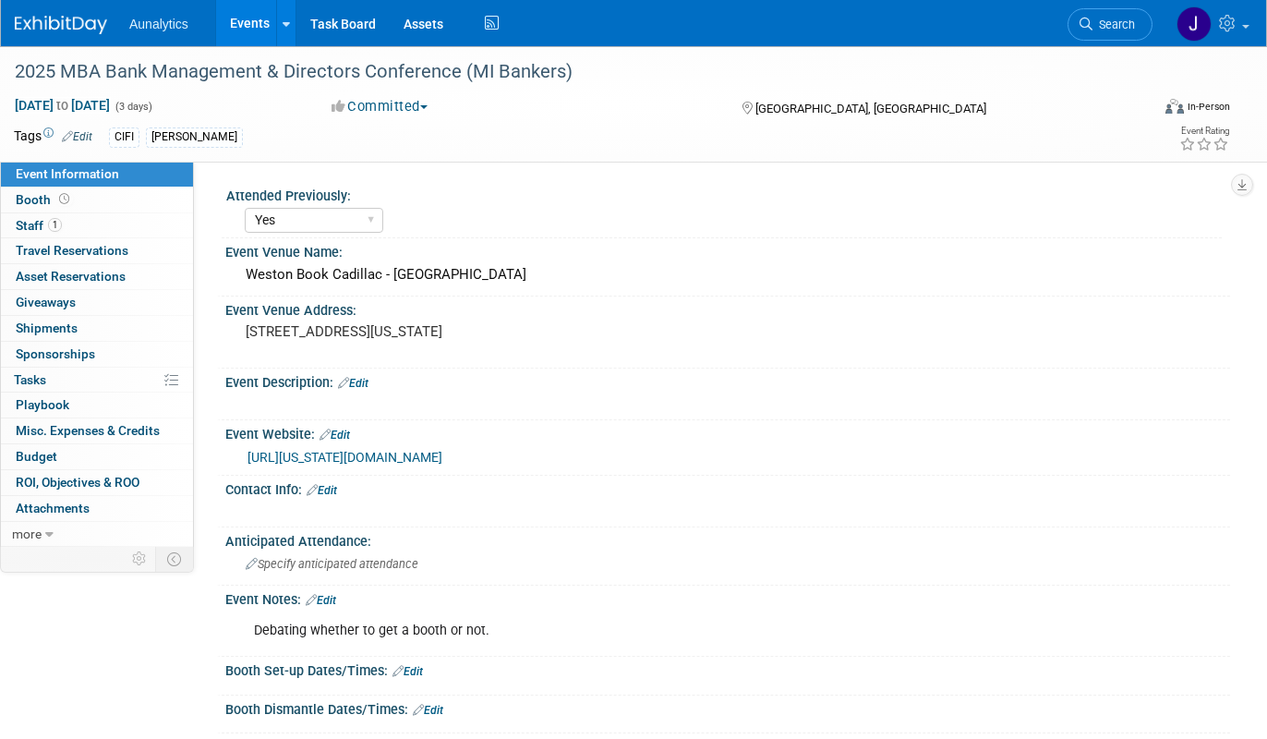
select select "Yes"
click at [528, 75] on div "2025 MBA Bank Management & Directors Conference (MI Bankers)" at bounding box center [567, 71] width 1118 height 33
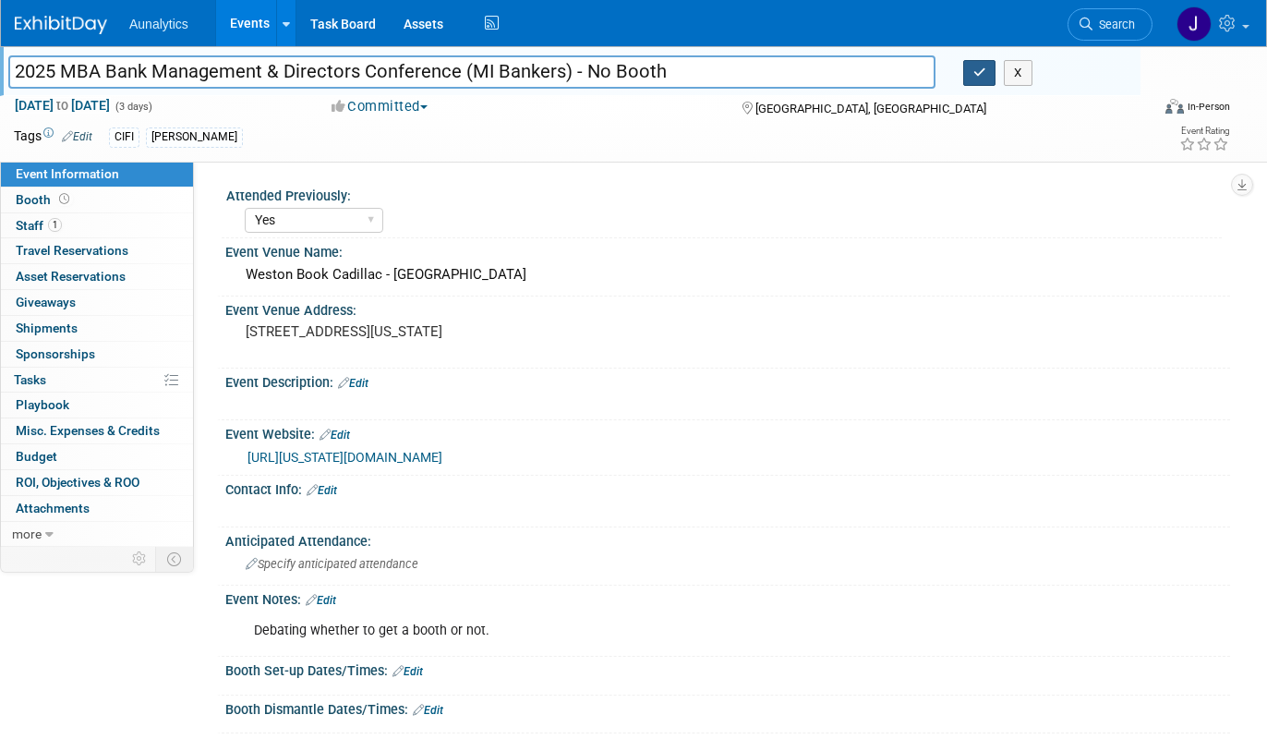
type input "2025 MBA Bank Management & Directors Conference (MI Bankers) - No Booth"
click at [968, 83] on button "button" at bounding box center [979, 73] width 33 height 26
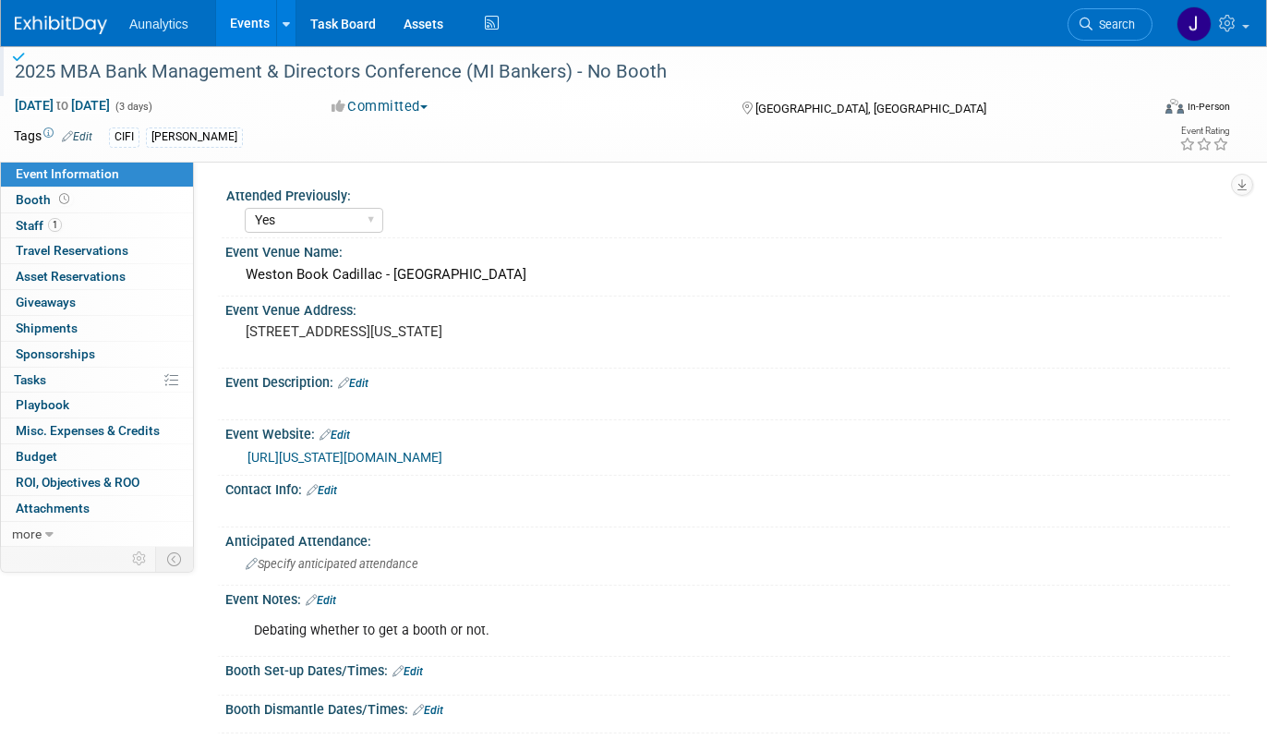
click at [270, 18] on link "Events" at bounding box center [249, 23] width 67 height 46
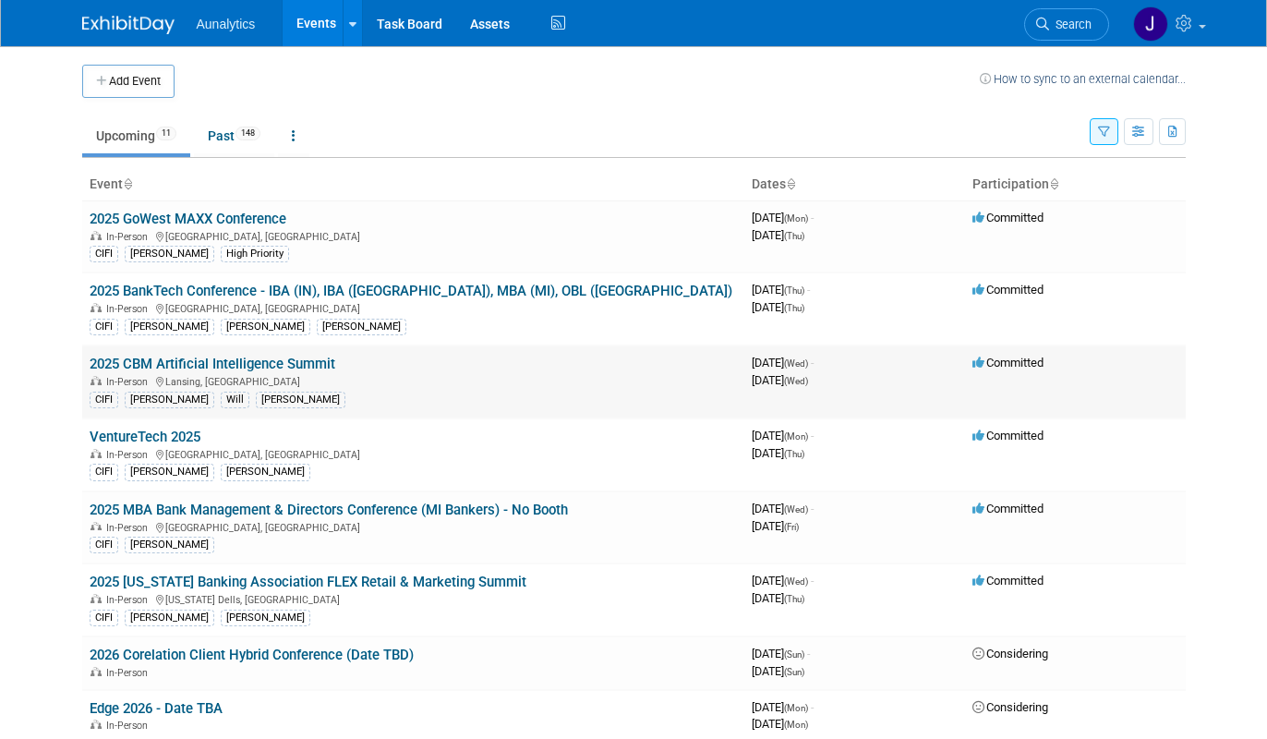
click at [291, 359] on link "2025 CBM Artificial Intelligence Summit" at bounding box center [213, 363] width 246 height 17
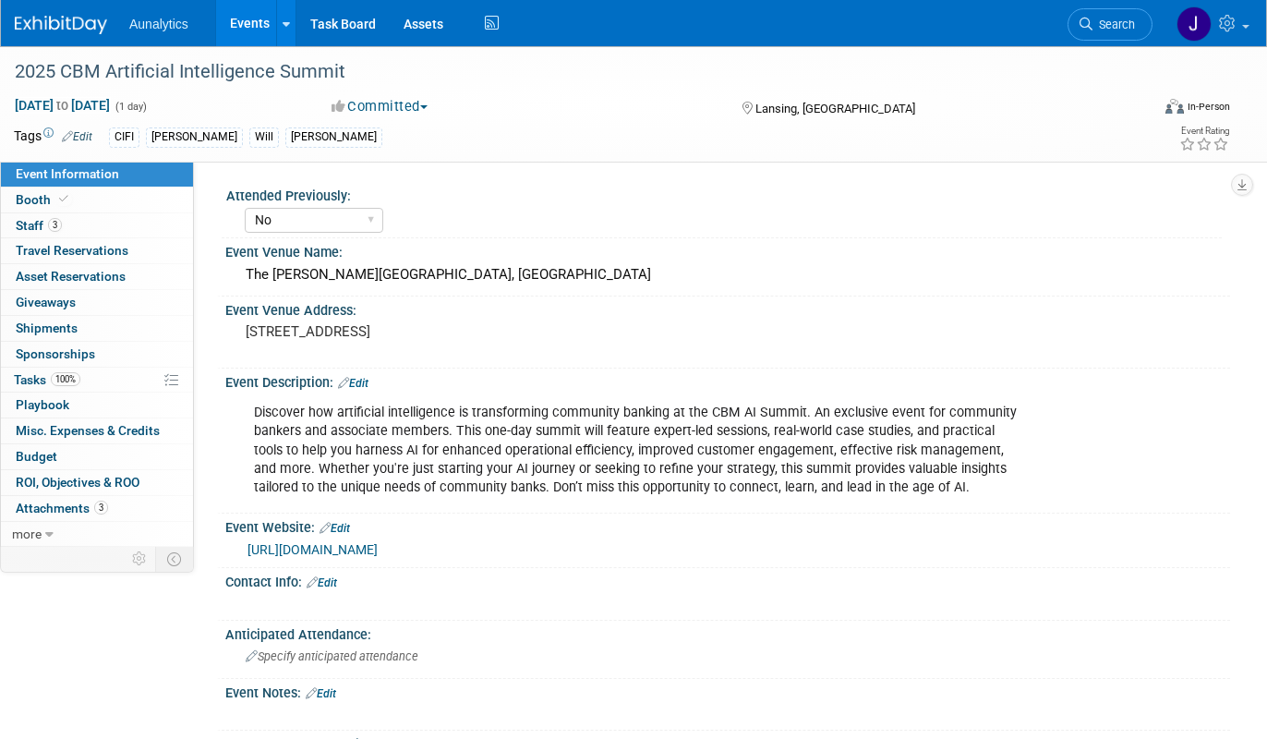
select select "No"
select select "CIFI Sales"
select select "Financial"
select select "Bank"
select select "State"
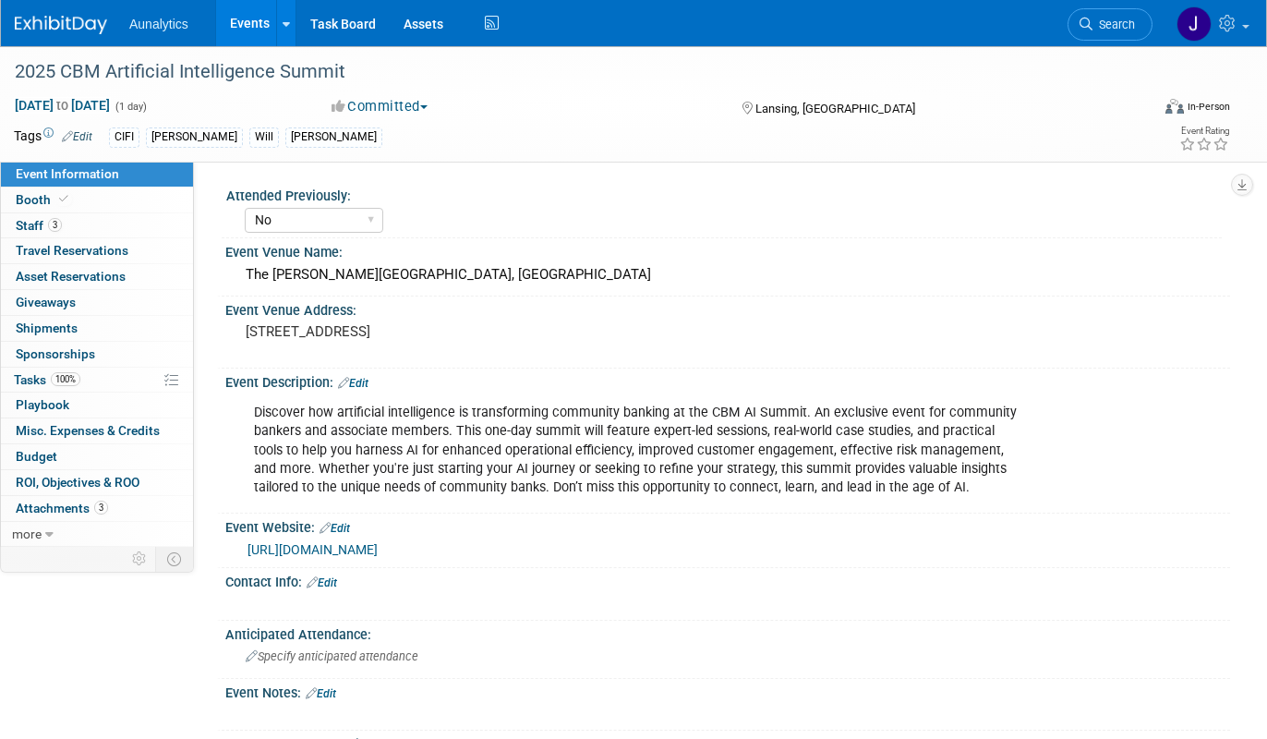
select select "Submitted"
click at [133, 204] on link "Booth" at bounding box center [97, 199] width 192 height 25
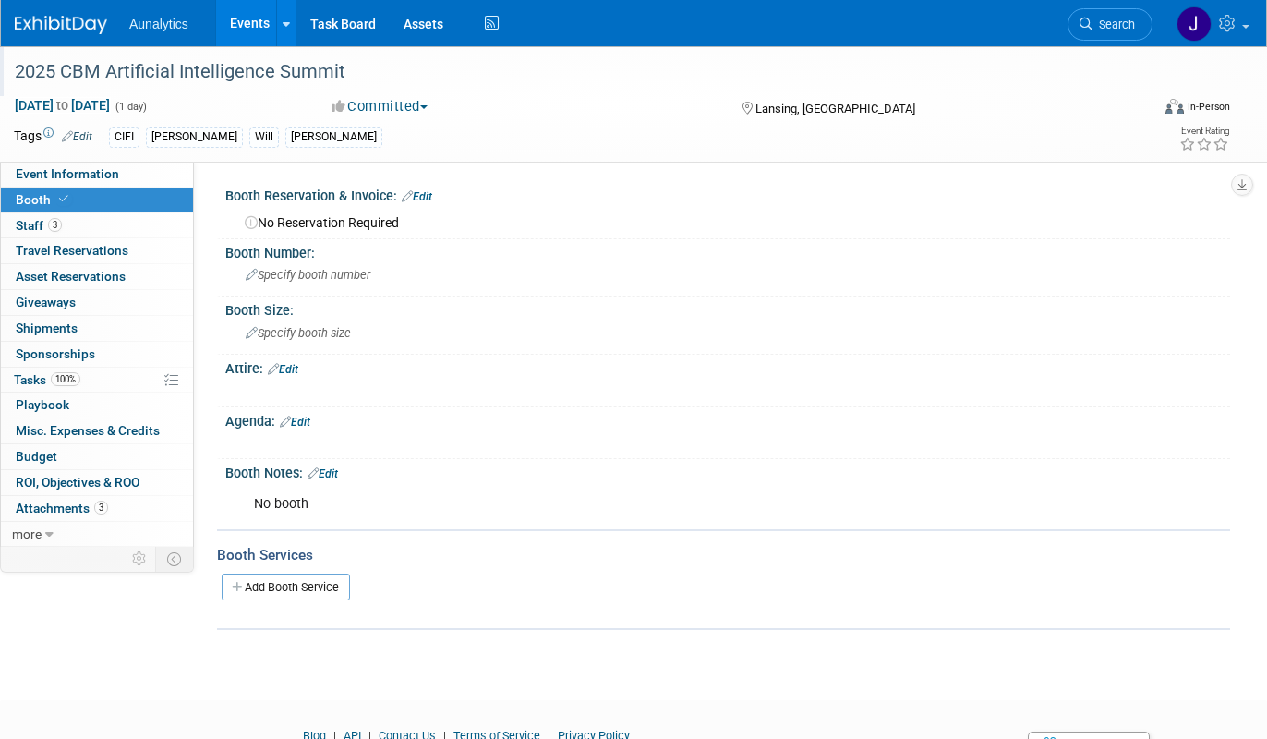
click at [311, 88] on div "2025 CBM Artificial Intelligence Summit" at bounding box center [567, 71] width 1118 height 33
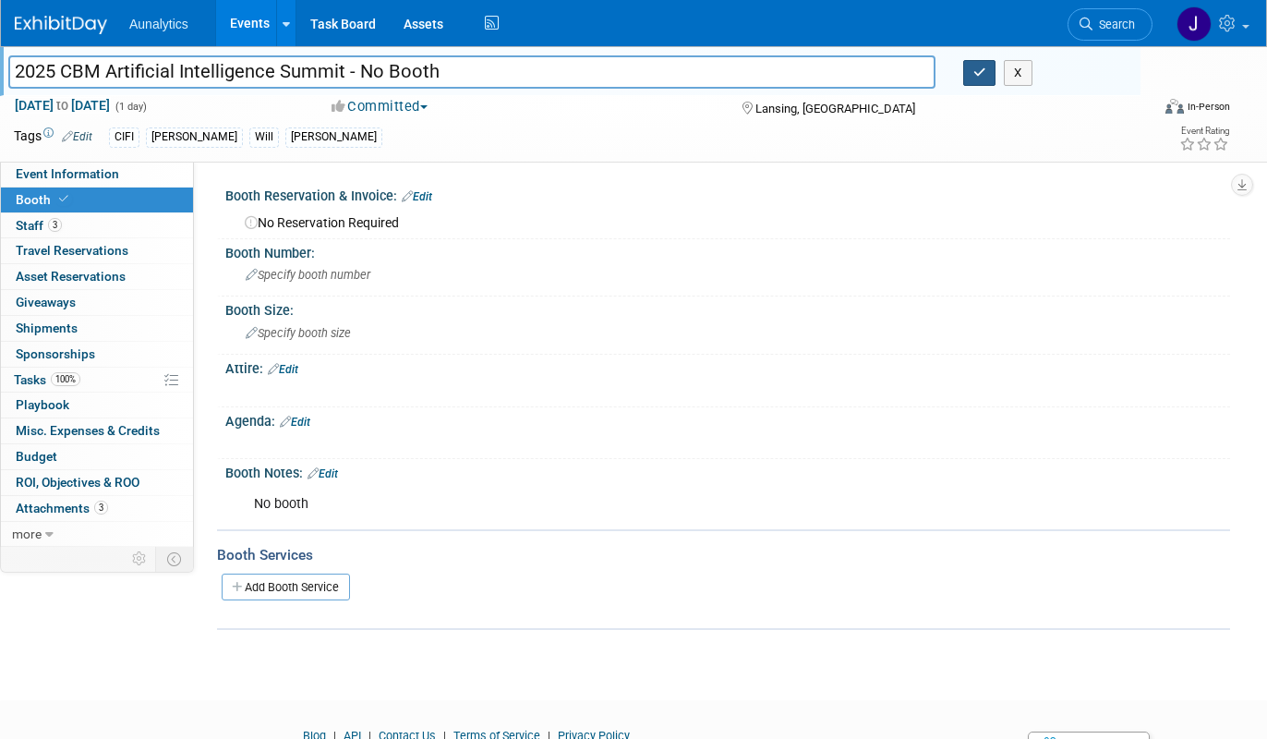
type input "2025 CBM Artificial Intelligence Summit - No Booth"
click at [969, 78] on button "button" at bounding box center [979, 73] width 33 height 26
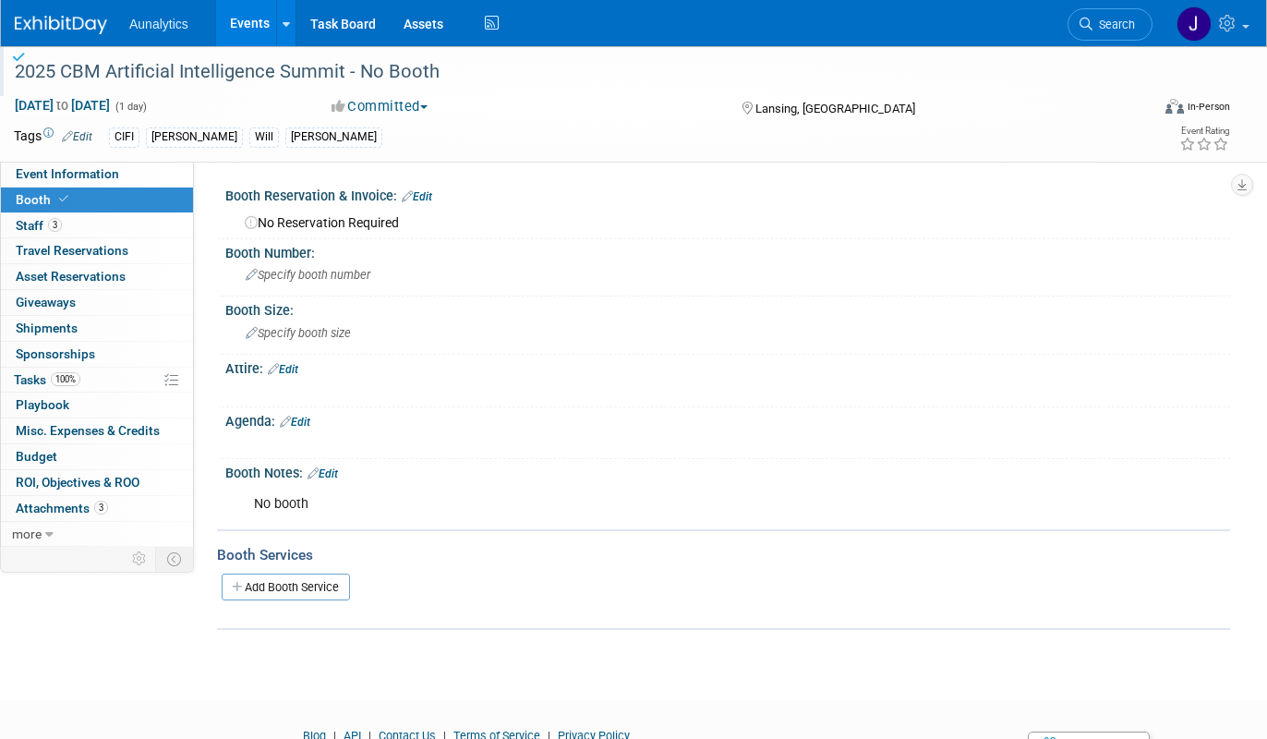
click at [233, 22] on link "Events" at bounding box center [249, 23] width 67 height 46
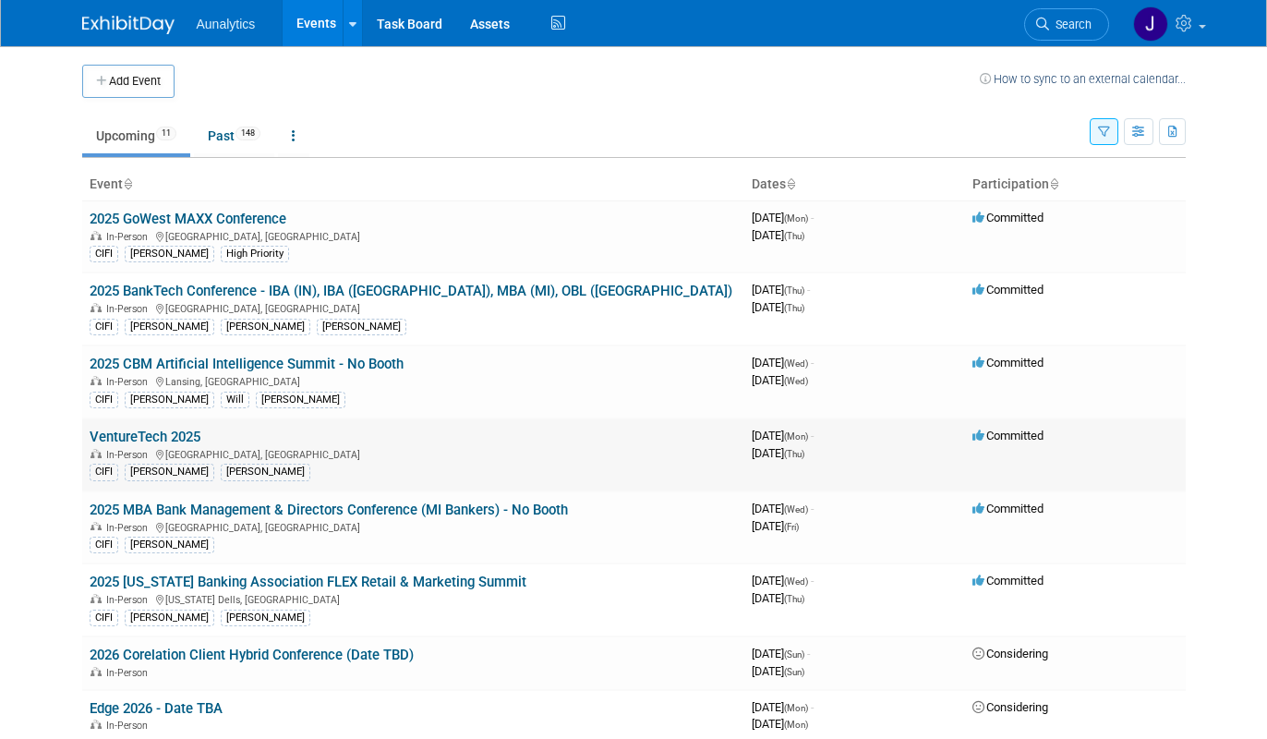
click at [174, 432] on link "VentureTech 2025" at bounding box center [145, 436] width 111 height 17
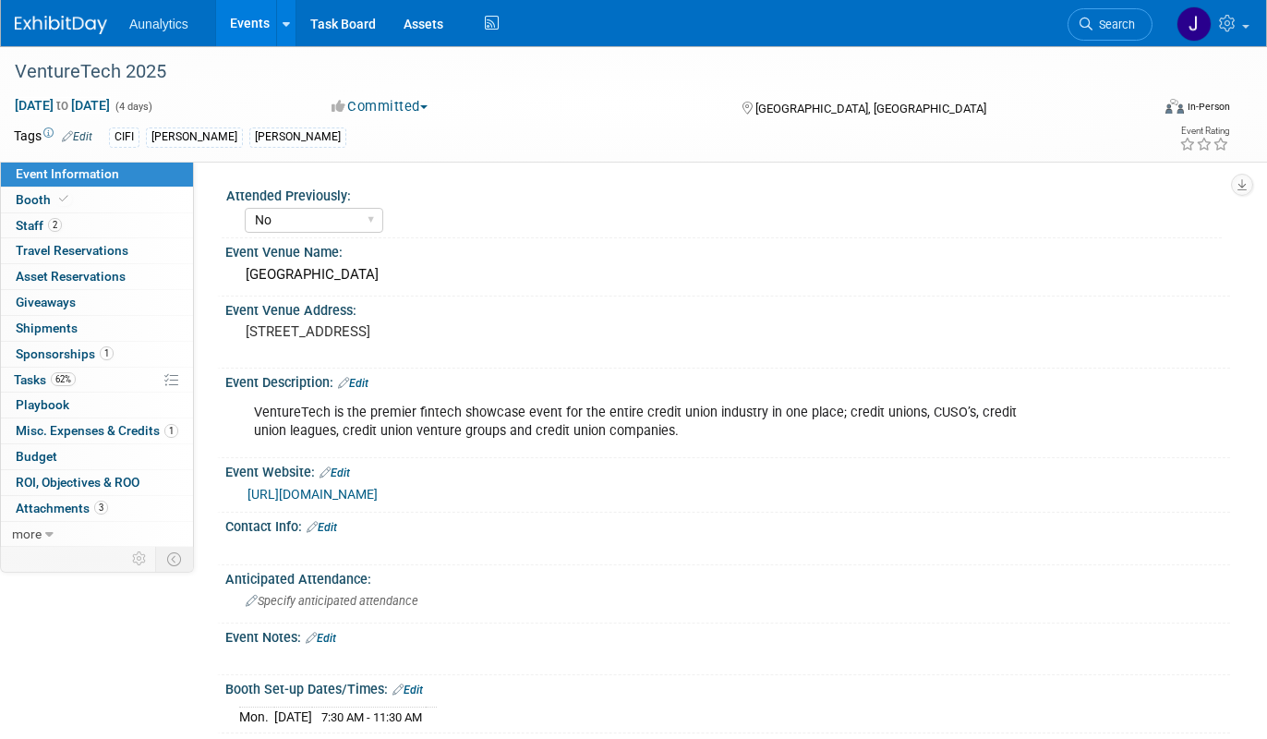
select select "No"
click at [78, 382] on link "62% Tasks 62%" at bounding box center [97, 379] width 192 height 25
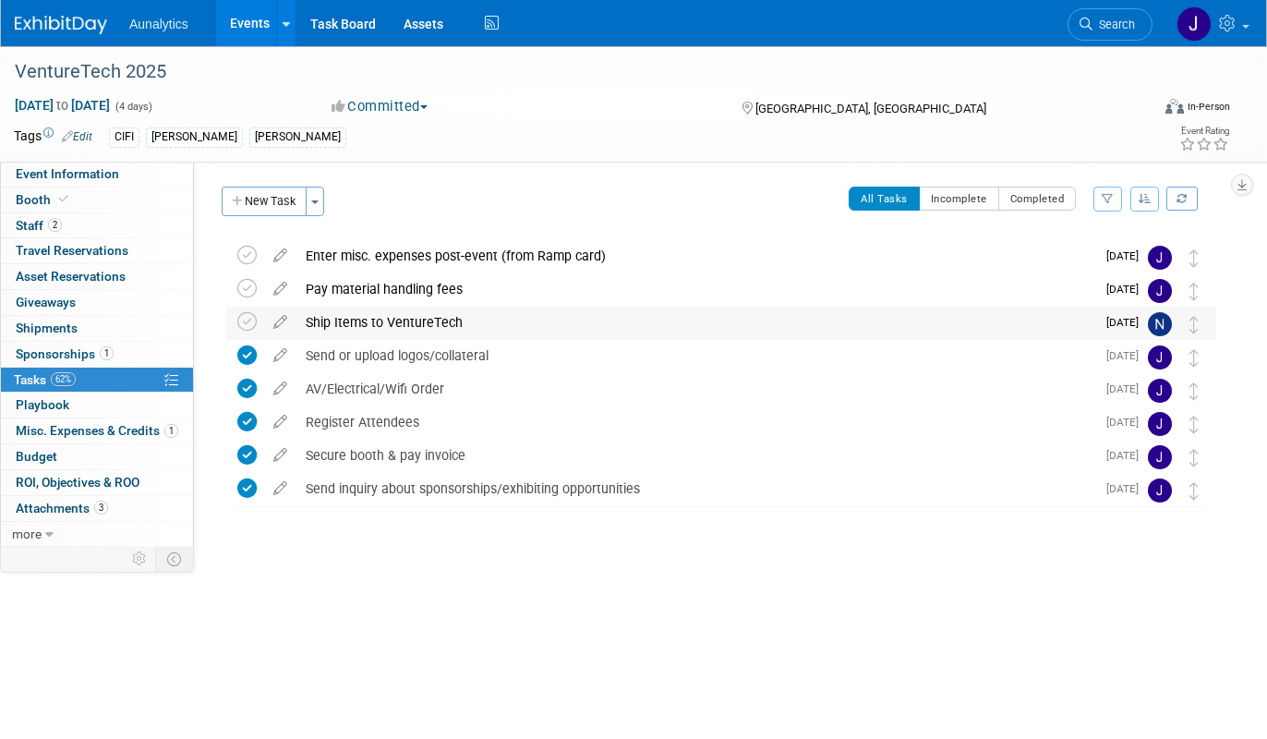
click at [387, 335] on div "Ship Items to VentureTech" at bounding box center [695, 321] width 799 height 31
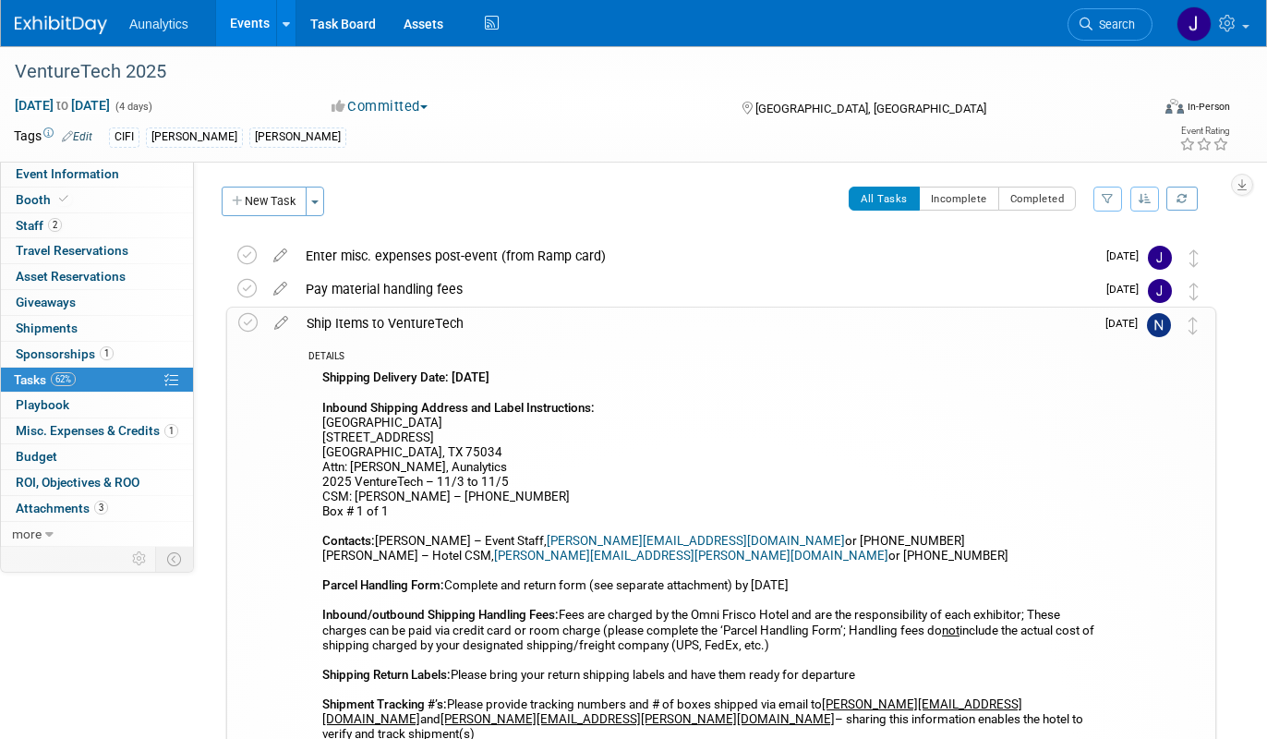
click at [245, 13] on link "Events" at bounding box center [249, 23] width 67 height 46
